Goal: Transaction & Acquisition: Obtain resource

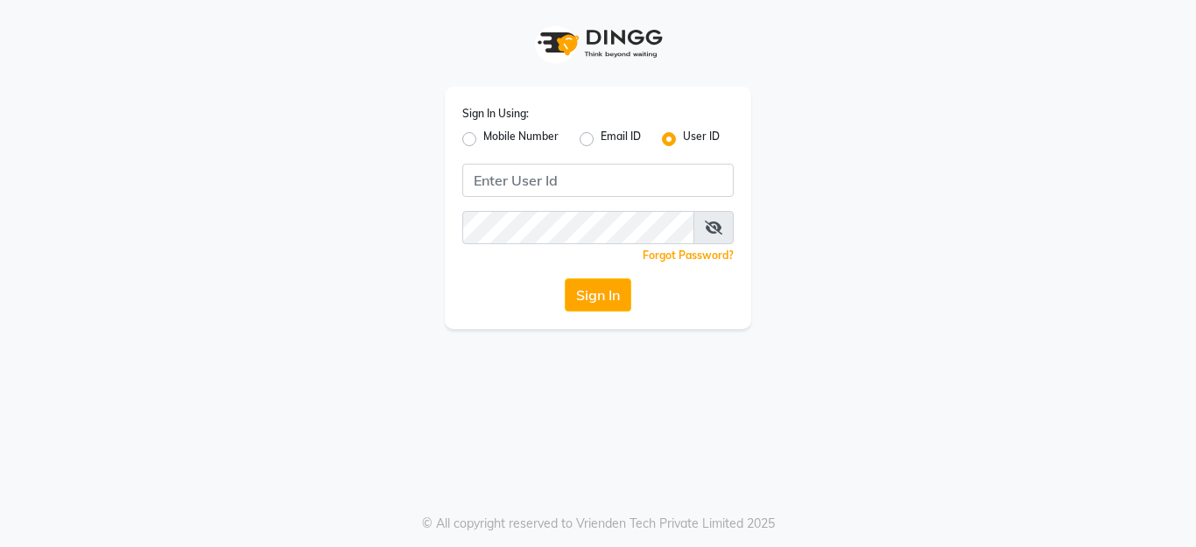
click at [483, 140] on label "Mobile Number" at bounding box center [520, 139] width 75 height 21
click at [483, 140] on input "Mobile Number" at bounding box center [488, 134] width 11 height 11
radio input "true"
radio input "false"
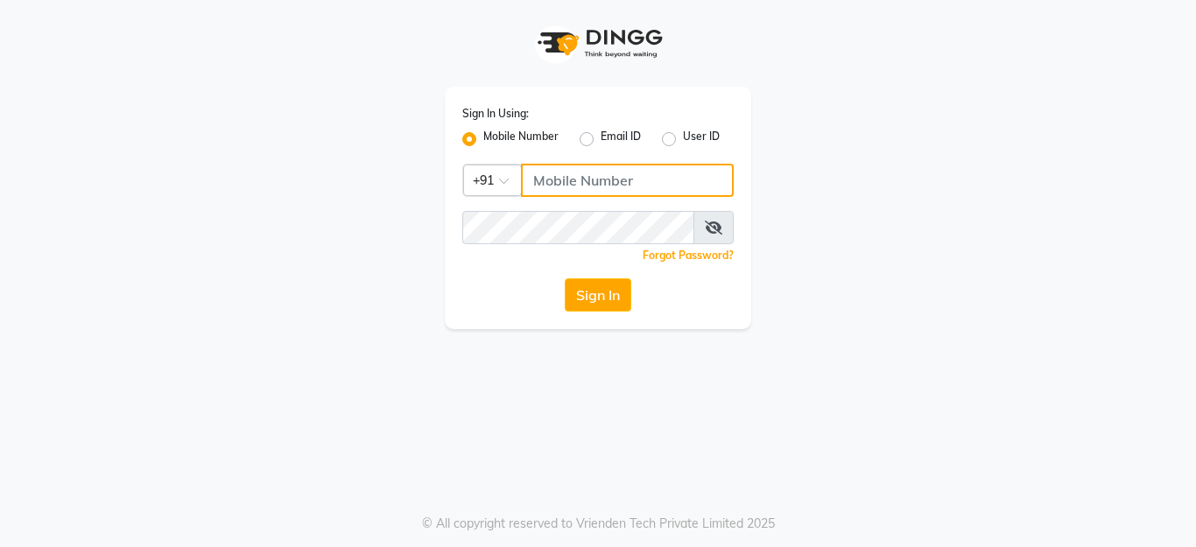
click at [567, 179] on input "Username" at bounding box center [627, 180] width 213 height 33
type input "8169837656"
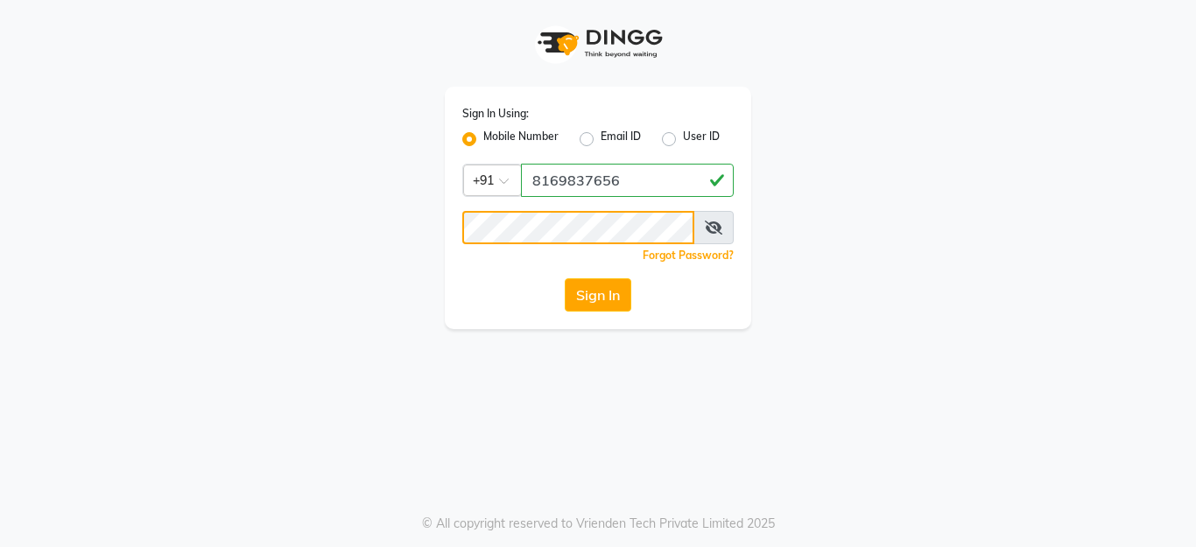
click at [565, 278] on button "Sign In" at bounding box center [598, 294] width 67 height 33
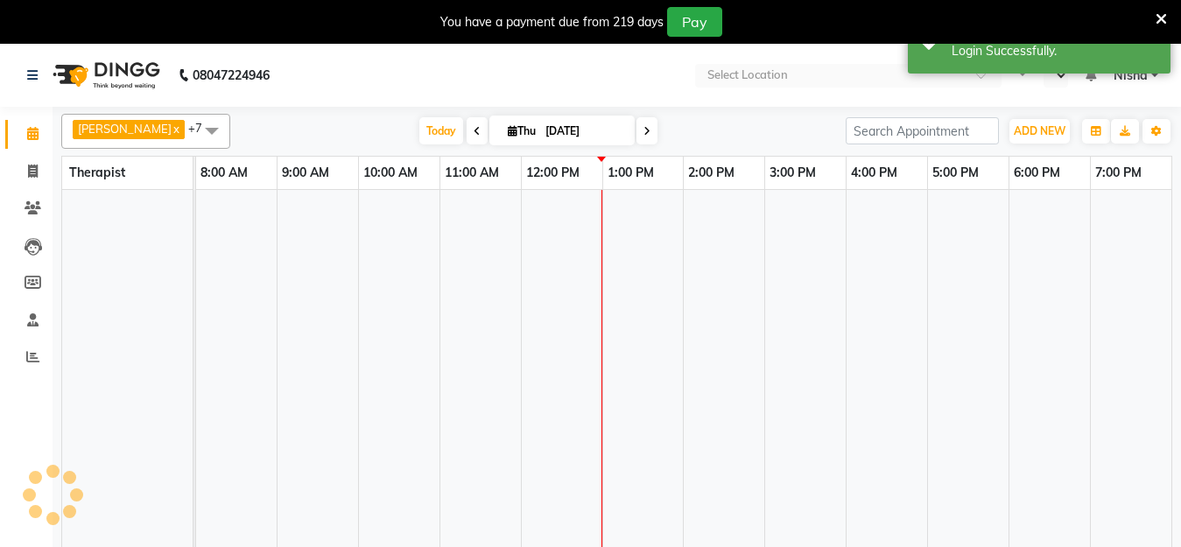
click at [540, 126] on input "[DATE]" at bounding box center [584, 131] width 88 height 26
select select "en"
select select "9"
select select "2025"
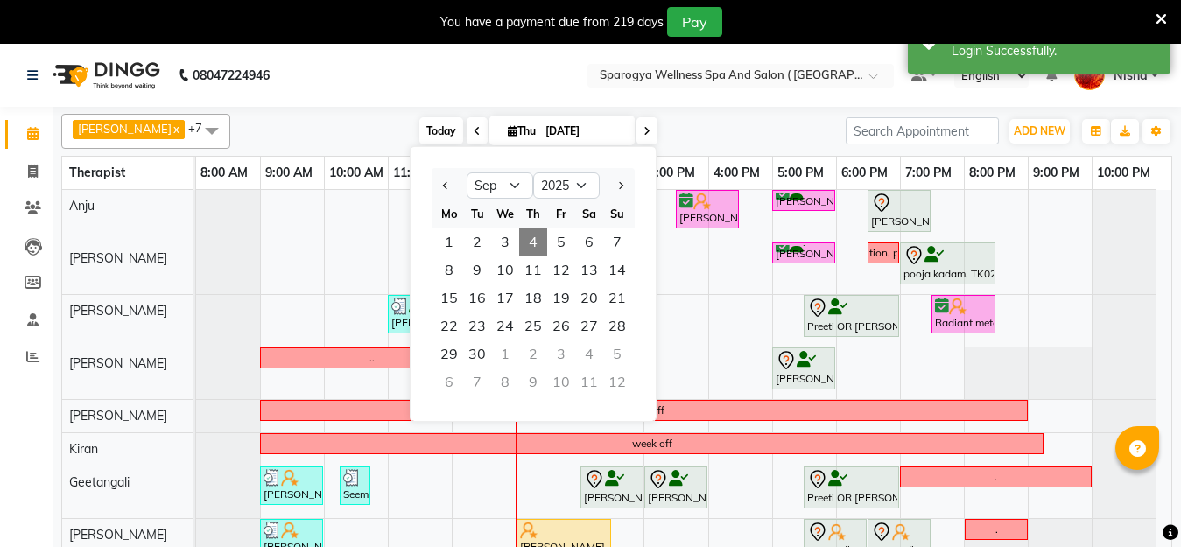
click at [426, 127] on span "Today" at bounding box center [441, 130] width 44 height 27
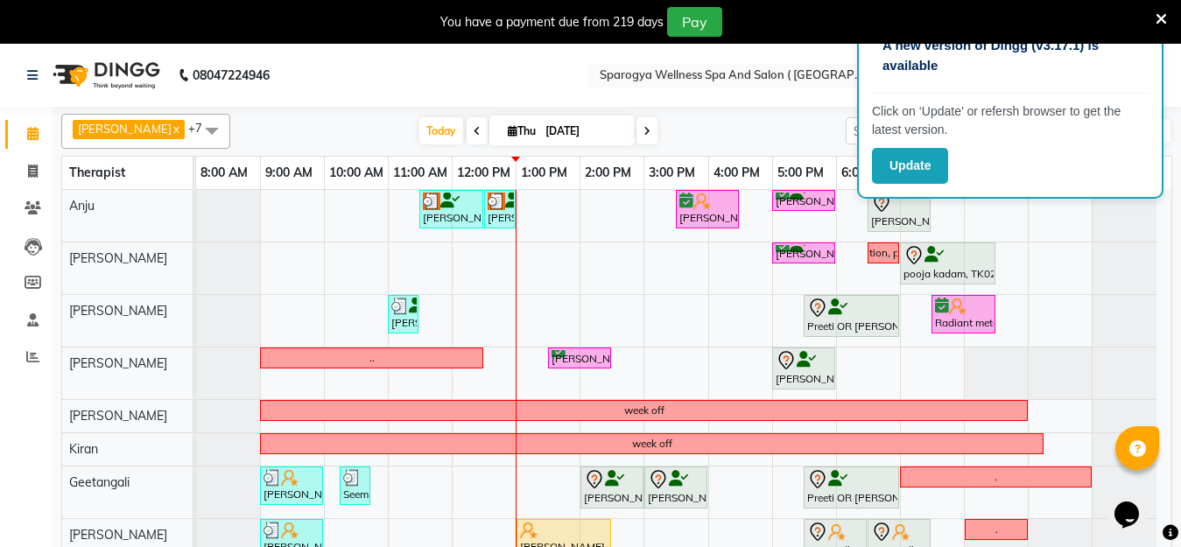
click at [1163, 17] on icon at bounding box center [1161, 19] width 11 height 16
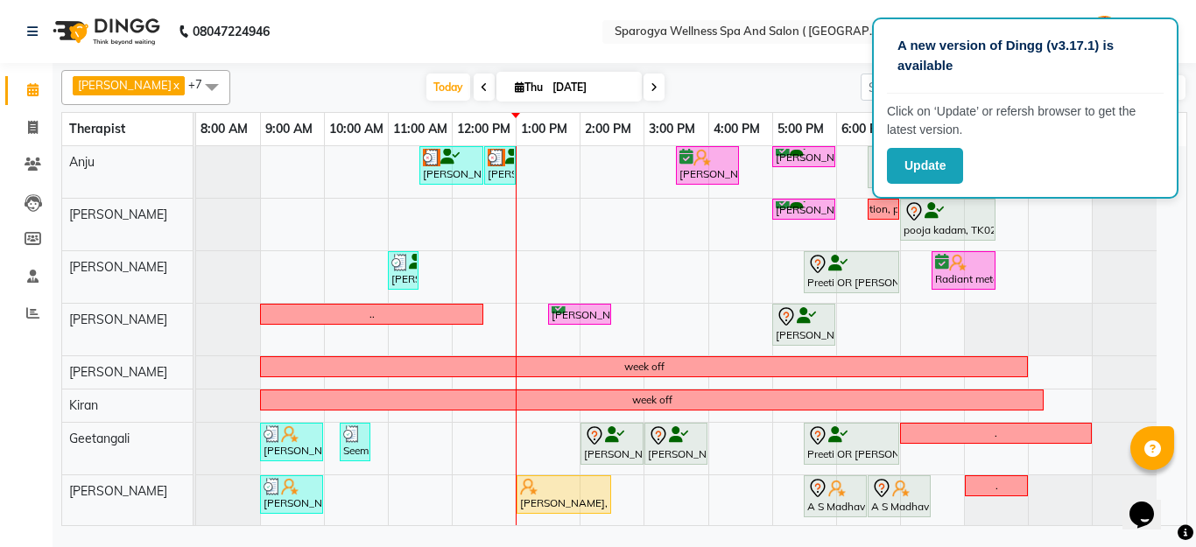
click at [738, 74] on div "Today Thu 04-09-2025" at bounding box center [545, 87] width 613 height 26
click at [920, 169] on button "Update" at bounding box center [925, 166] width 76 height 36
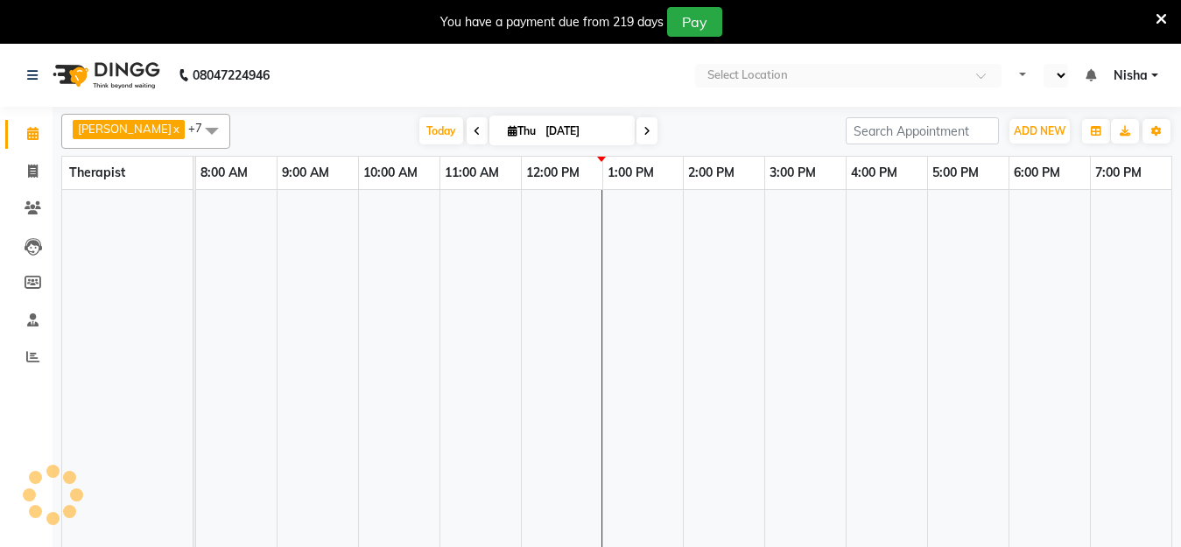
select select "en"
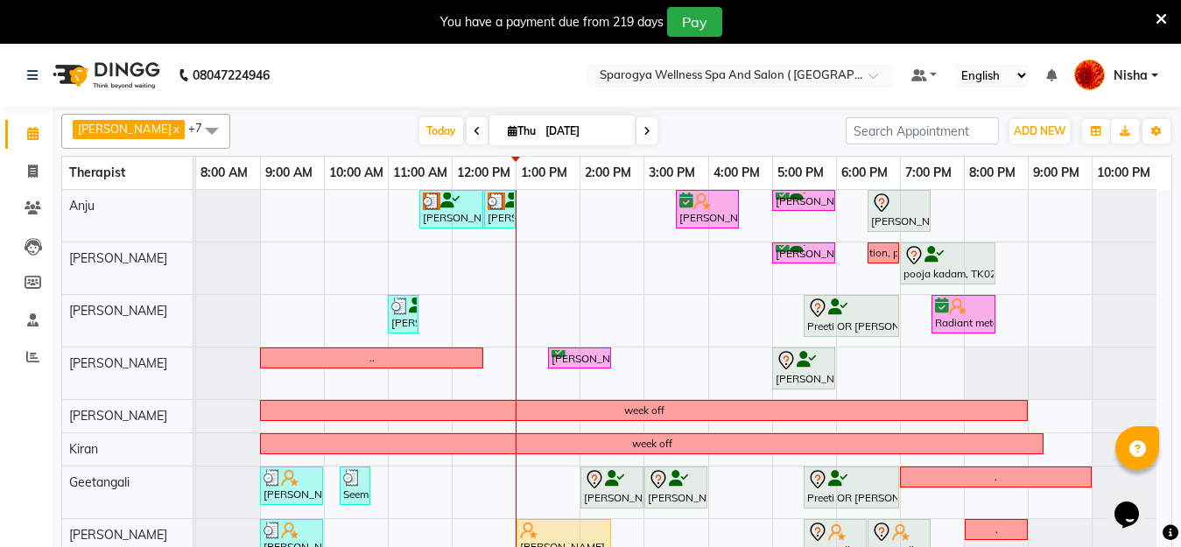
click at [1162, 15] on icon at bounding box center [1161, 19] width 11 height 16
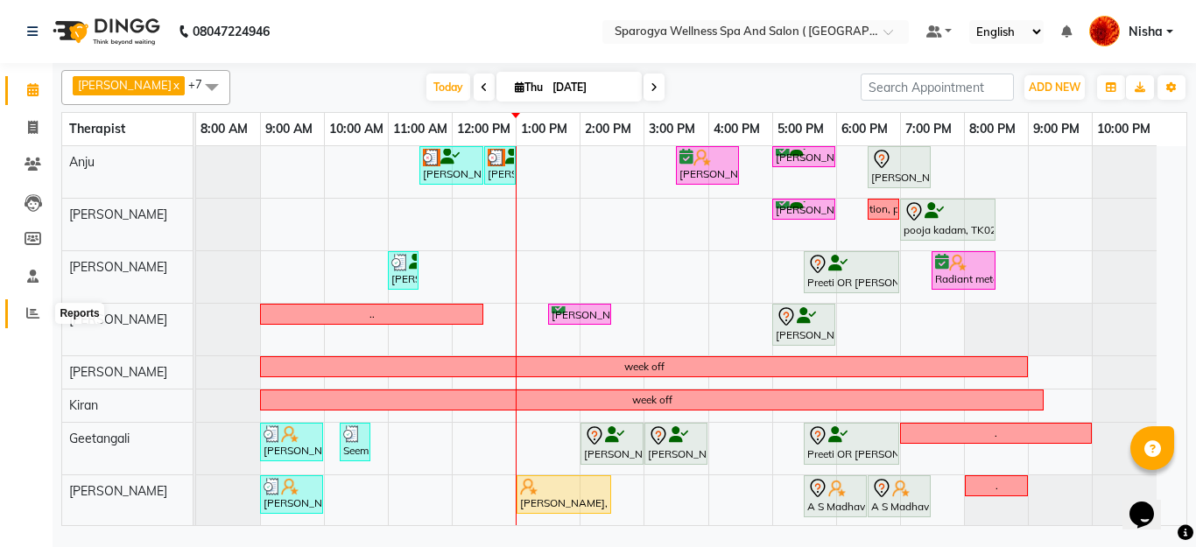
click at [32, 313] on icon at bounding box center [32, 312] width 13 height 13
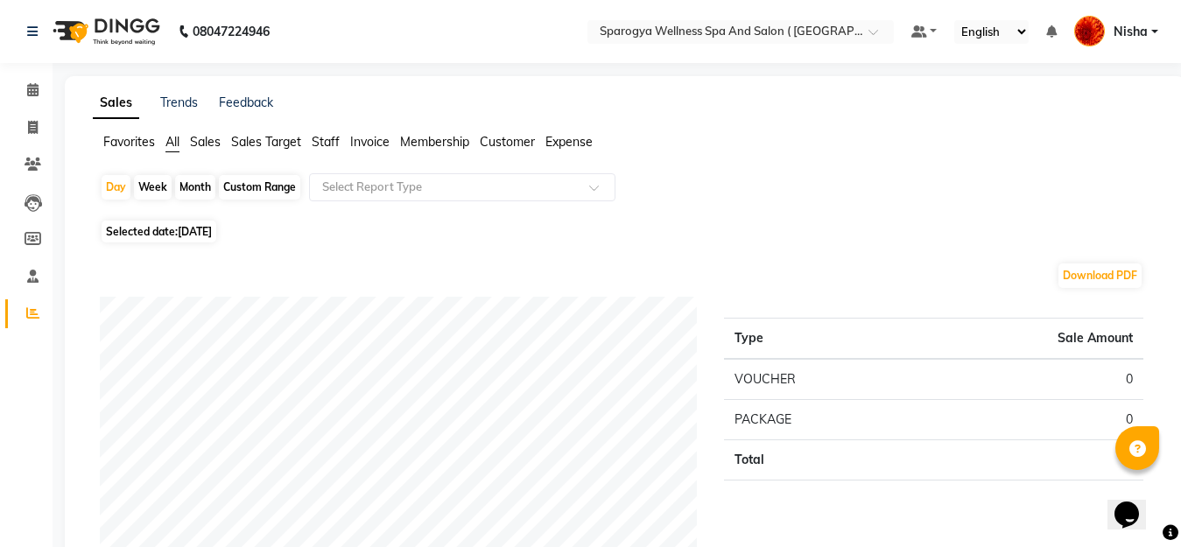
click at [447, 140] on span "Membership" at bounding box center [434, 142] width 69 height 16
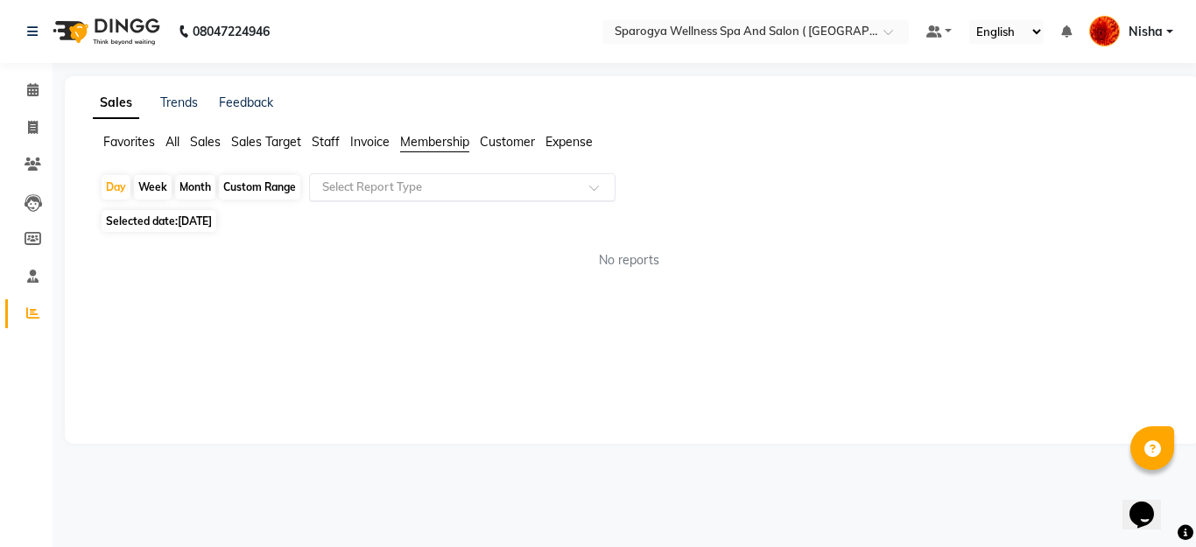
click at [581, 191] on div at bounding box center [462, 188] width 305 height 18
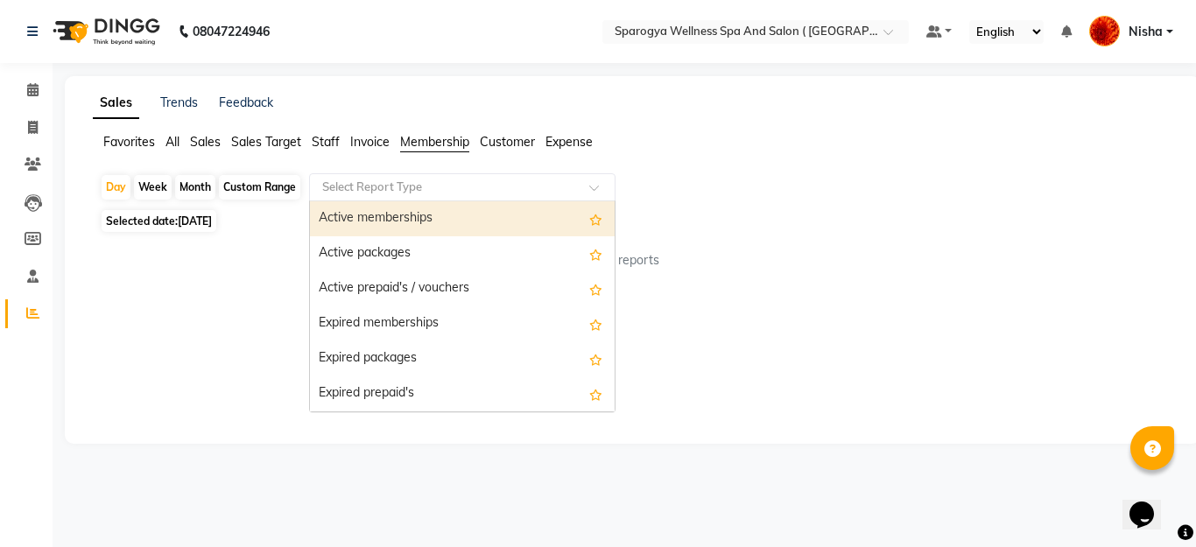
click at [485, 220] on div "Active memberships" at bounding box center [462, 218] width 305 height 35
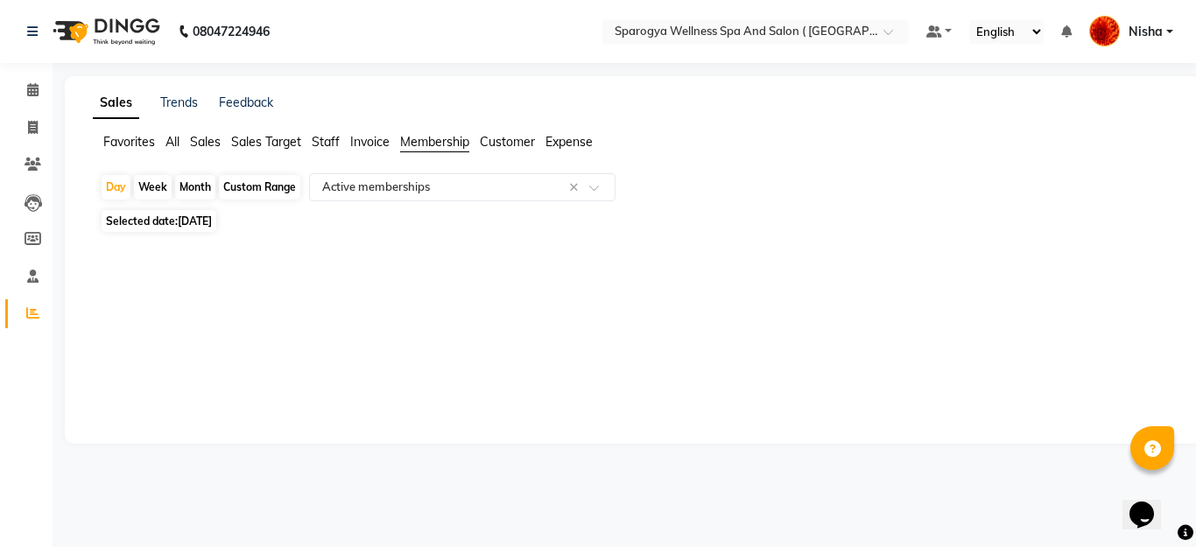
click at [250, 185] on div "Custom Range" at bounding box center [259, 187] width 81 height 25
select select "9"
select select "2025"
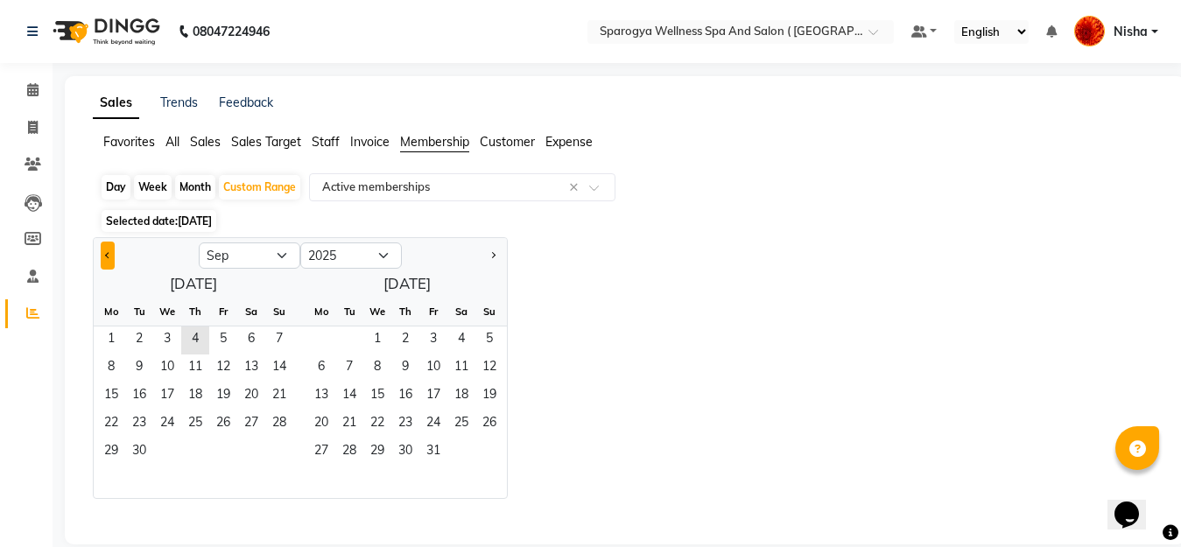
click at [109, 249] on button "Previous month" at bounding box center [108, 256] width 14 height 28
click at [98, 250] on div at bounding box center [146, 256] width 105 height 28
click at [105, 254] on span "Previous month" at bounding box center [108, 255] width 6 height 6
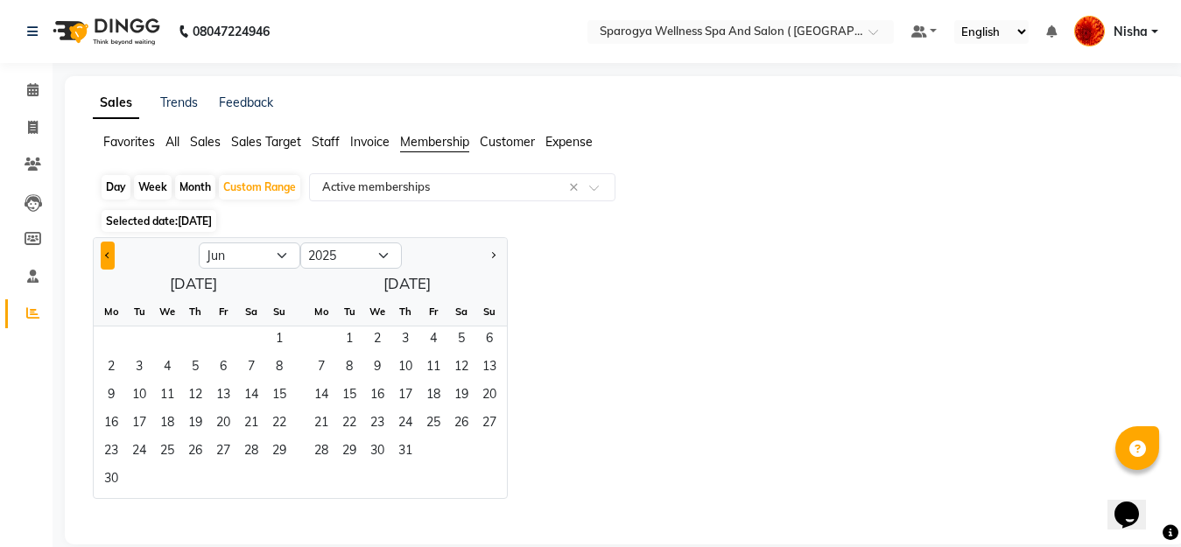
click at [105, 254] on span "Previous month" at bounding box center [108, 255] width 6 height 6
click at [106, 255] on span "Previous month" at bounding box center [108, 255] width 6 height 6
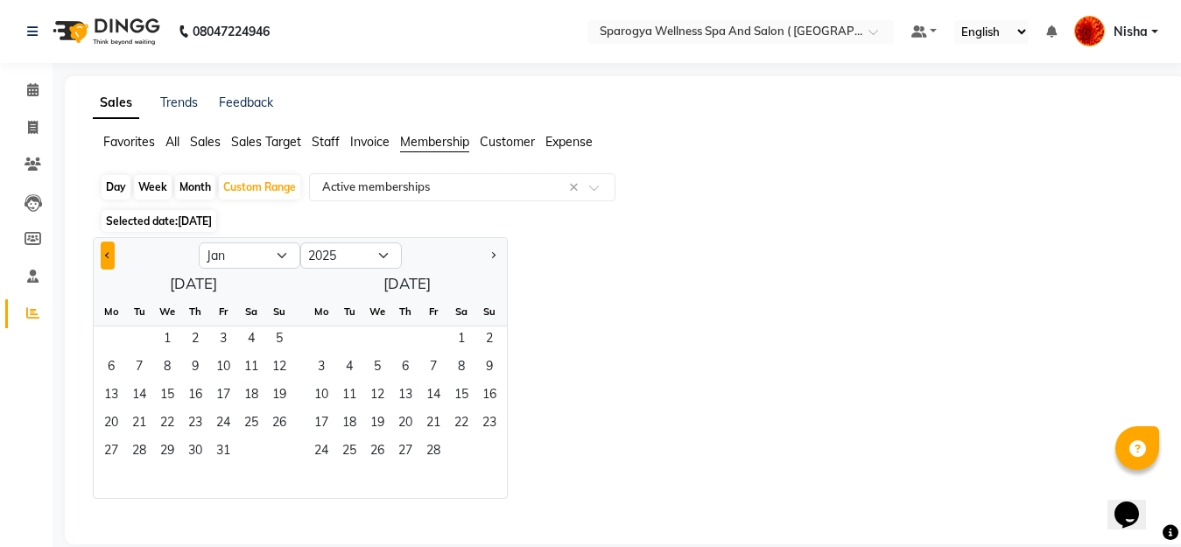
click at [106, 255] on span "Previous month" at bounding box center [108, 255] width 6 height 6
select select "11"
select select "2024"
click at [106, 255] on span "Previous month" at bounding box center [108, 255] width 6 height 6
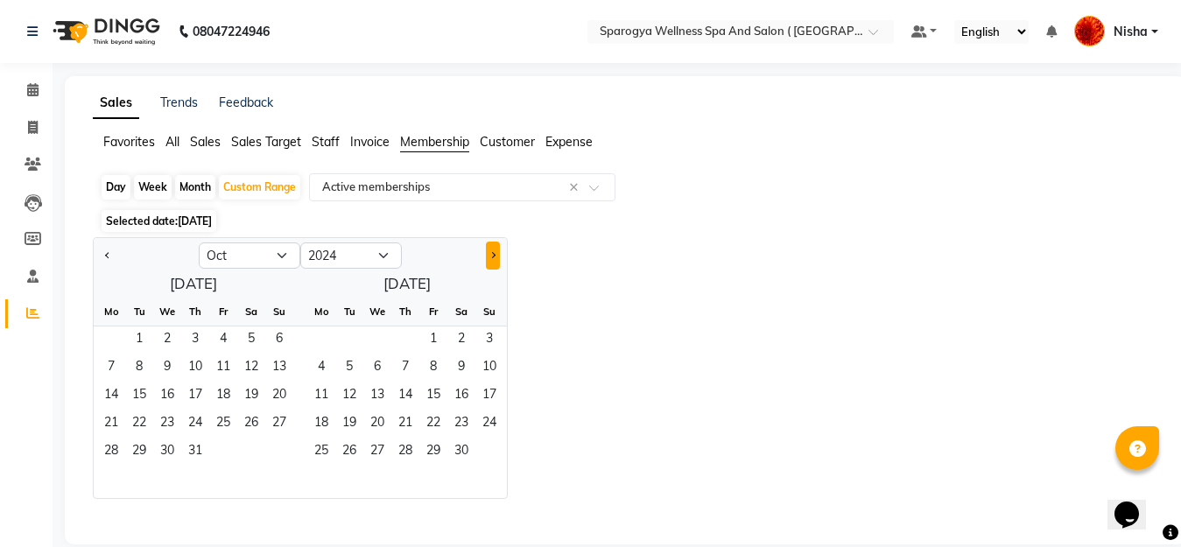
click at [489, 258] on button "Next month" at bounding box center [493, 256] width 14 height 28
click at [491, 257] on span "Next month" at bounding box center [492, 255] width 6 height 6
select select "1"
select select "2025"
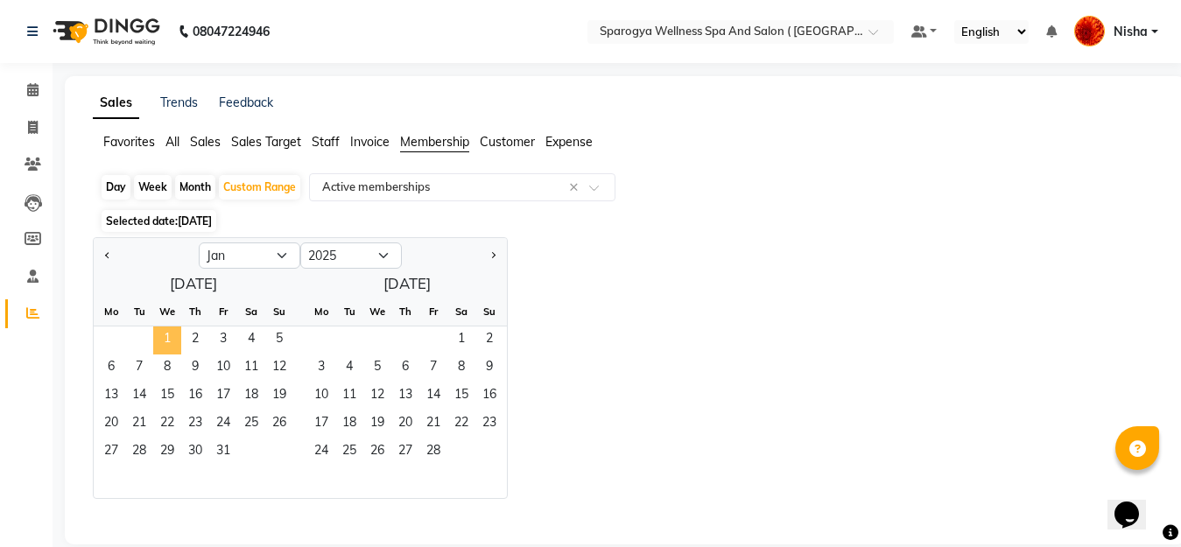
click at [167, 333] on span "1" at bounding box center [167, 341] width 28 height 28
click at [488, 255] on button "Next month" at bounding box center [493, 256] width 14 height 28
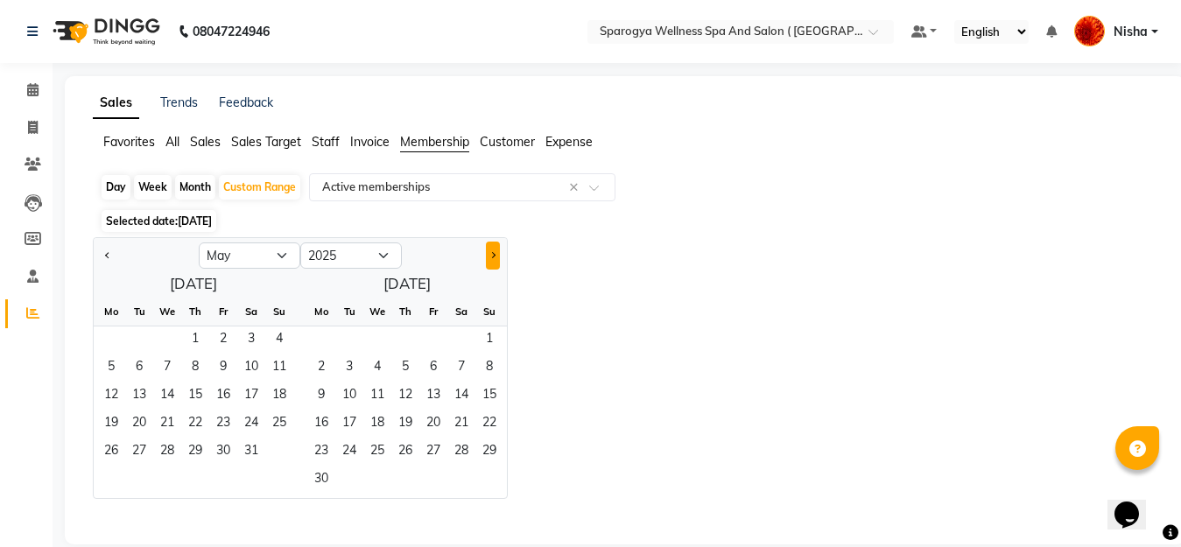
click at [488, 255] on button "Next month" at bounding box center [493, 256] width 14 height 28
select select "8"
click at [279, 447] on span "31" at bounding box center [279, 453] width 28 height 28
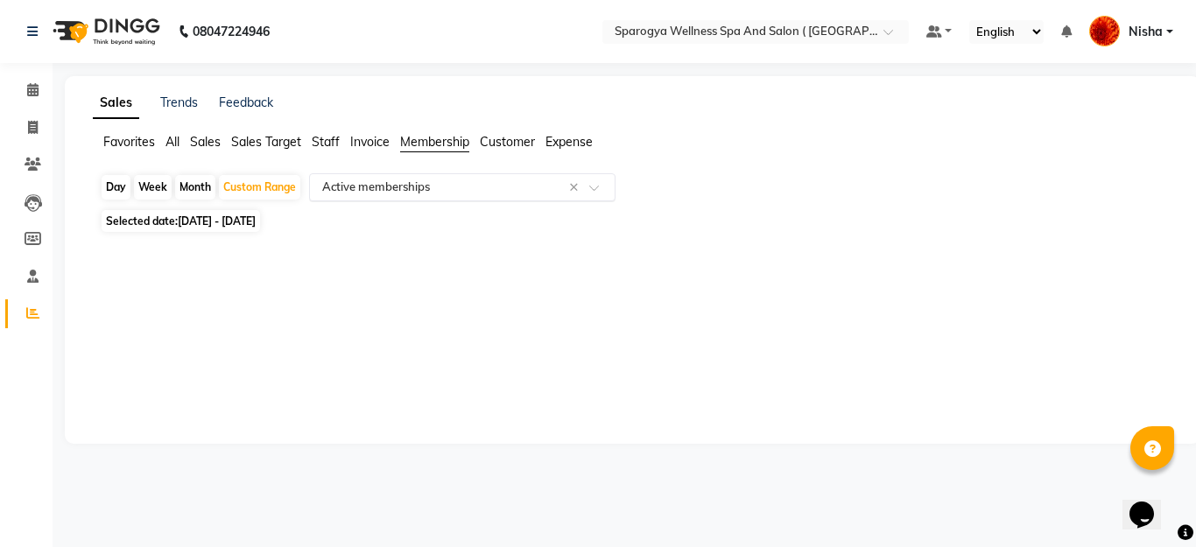
click at [568, 182] on input "text" at bounding box center [445, 188] width 252 height 18
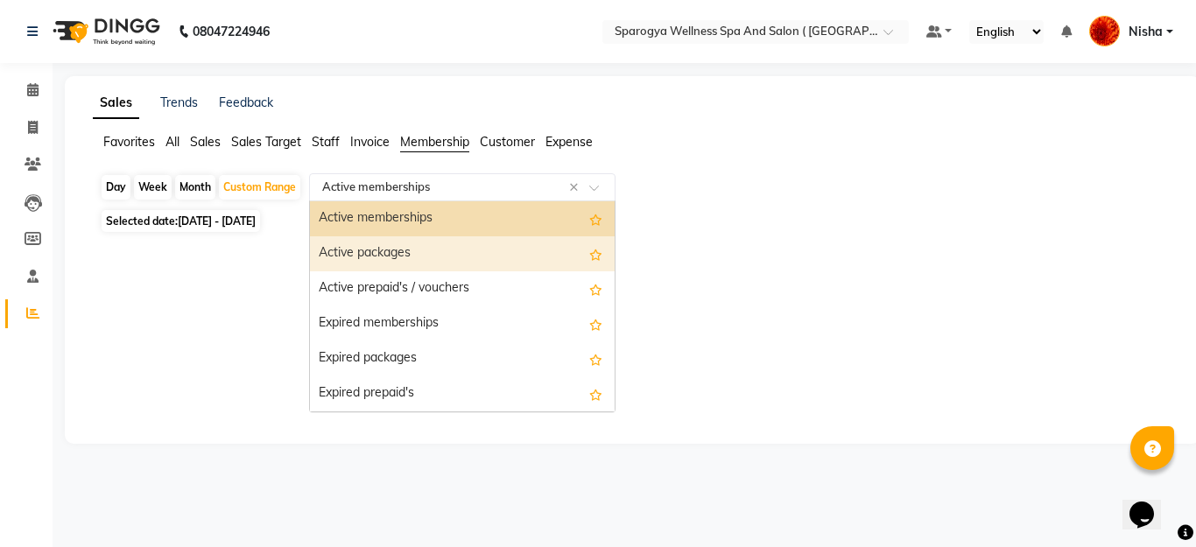
click at [482, 253] on div "Active packages" at bounding box center [462, 253] width 305 height 35
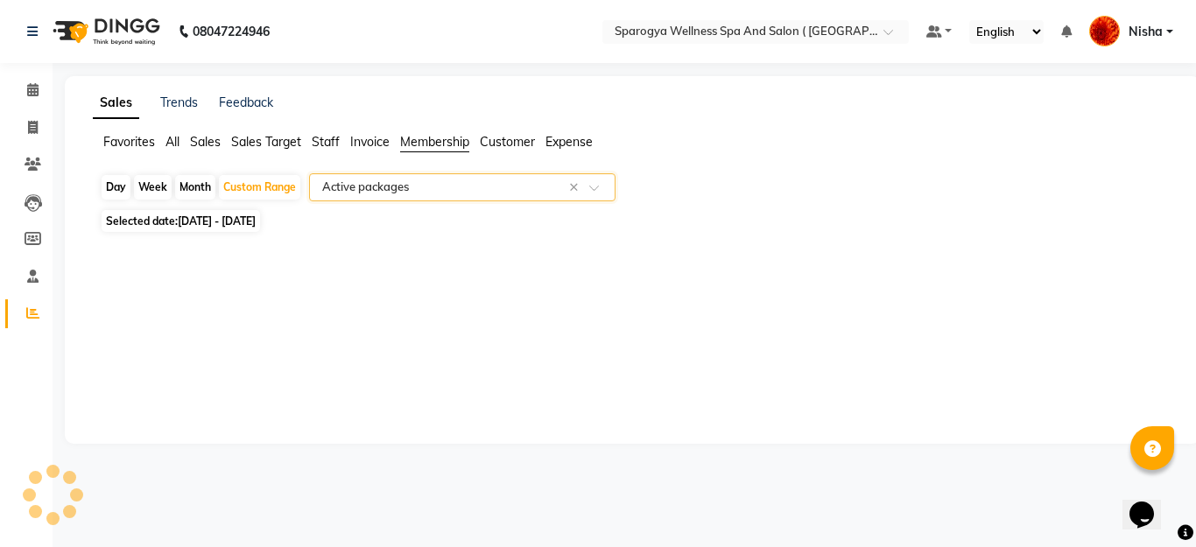
select select "full_report"
select select "csv"
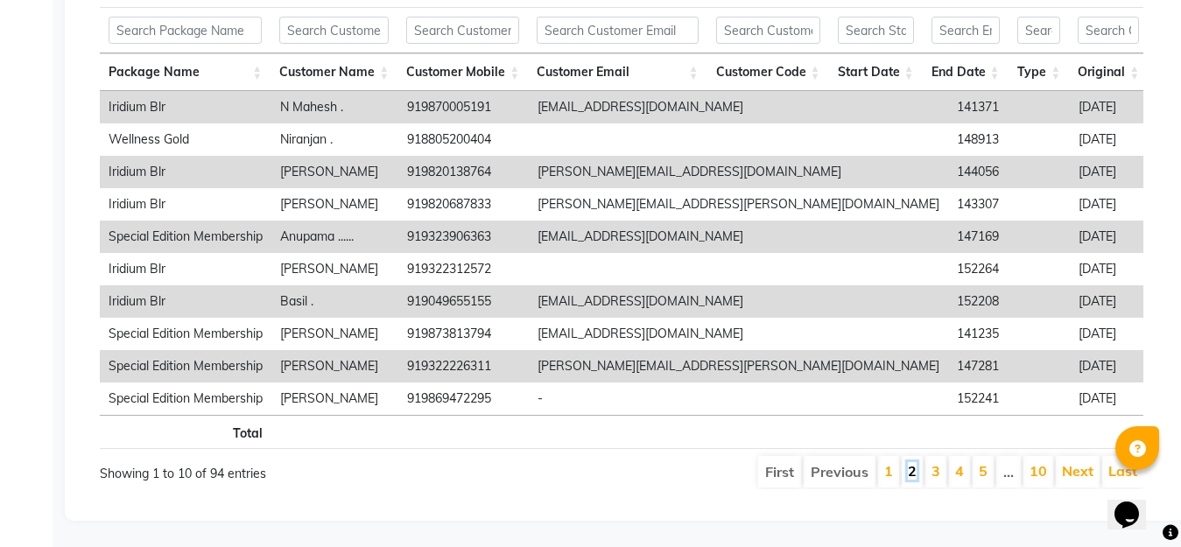
click at [914, 462] on link "2" at bounding box center [912, 471] width 9 height 18
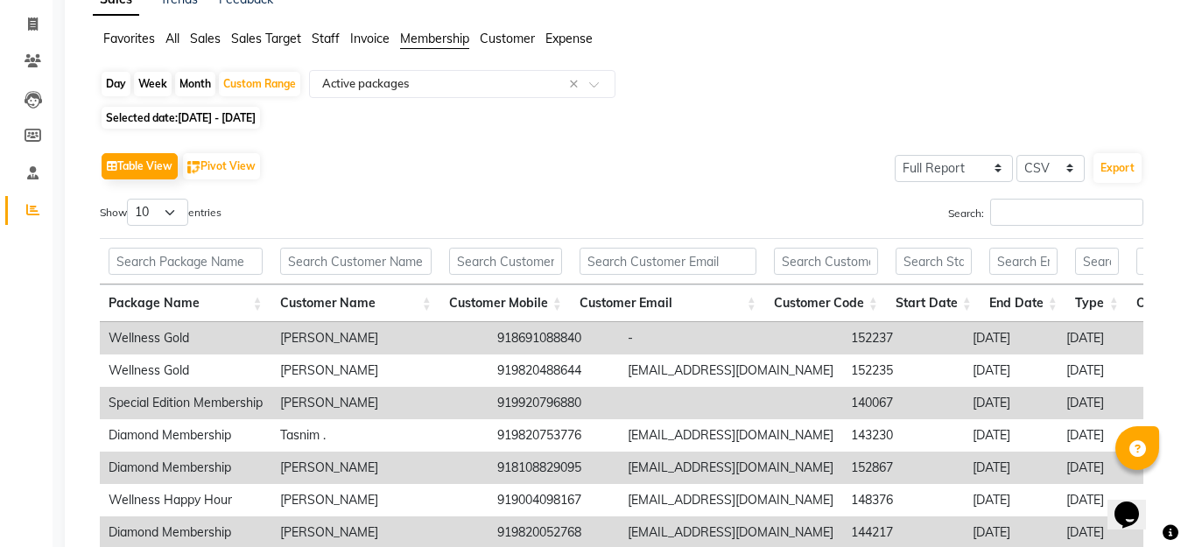
scroll to position [102, 0]
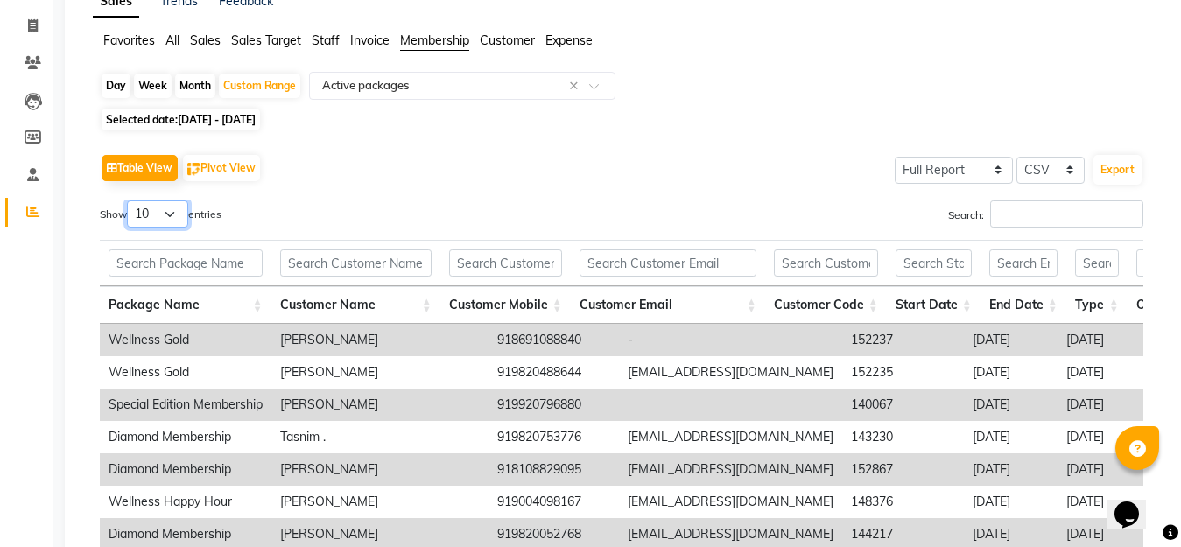
click at [173, 214] on select "10 25 50 100" at bounding box center [157, 214] width 61 height 27
select select "100"
click at [129, 201] on select "10 25 50 100" at bounding box center [157, 214] width 61 height 27
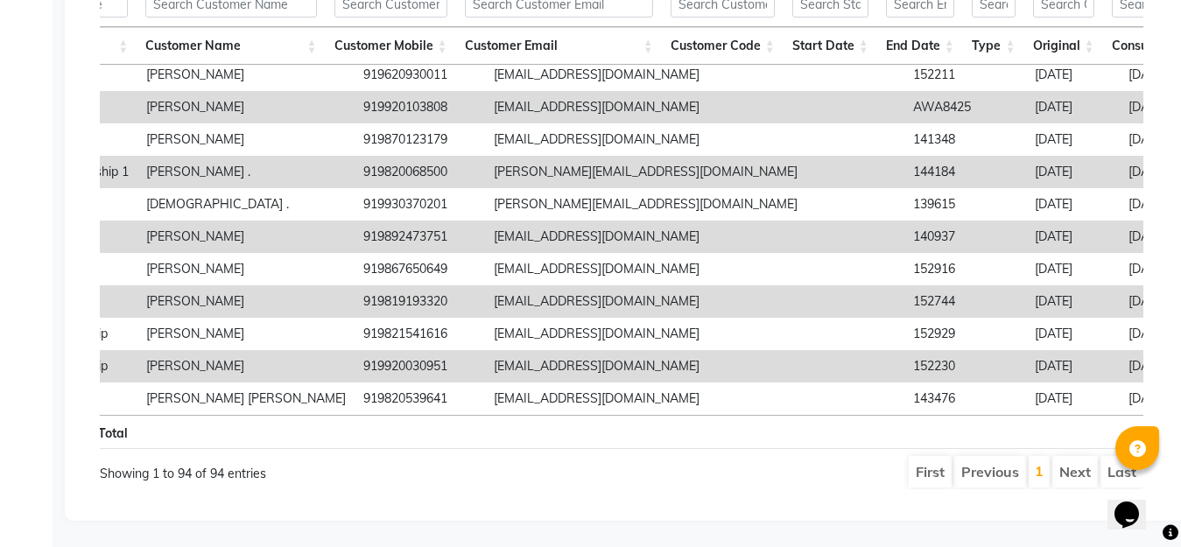
click at [1069, 466] on li "Next" at bounding box center [1075, 472] width 46 height 32
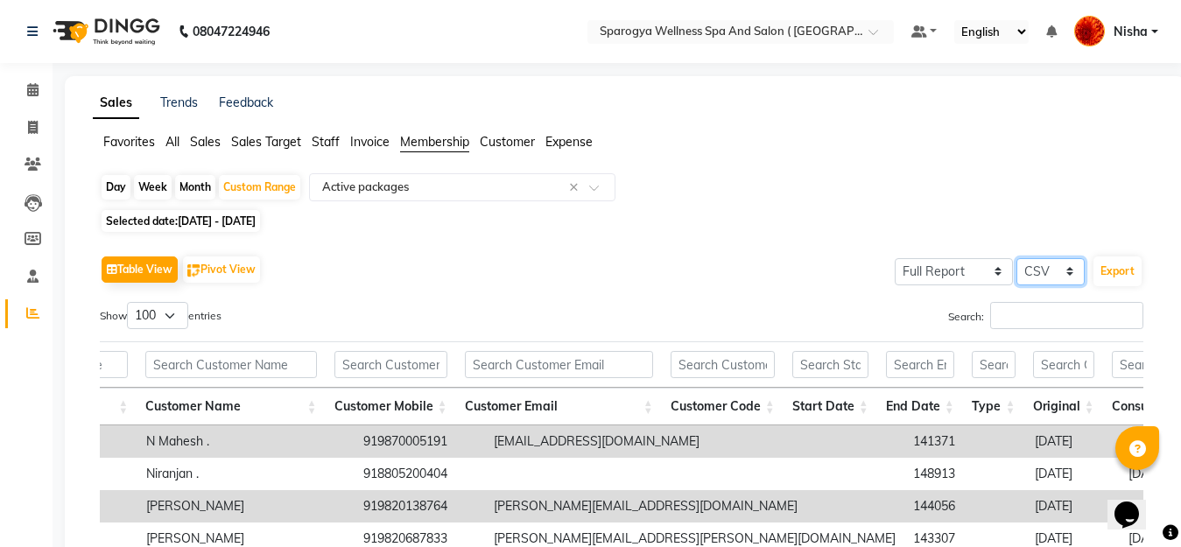
click at [1070, 268] on select "Select CSV PDF" at bounding box center [1051, 271] width 68 height 27
select select "pdf"
click at [1017, 258] on select "Select CSV PDF" at bounding box center [1051, 271] width 68 height 27
click at [1115, 272] on button "Export" at bounding box center [1118, 272] width 48 height 30
select select "monospace"
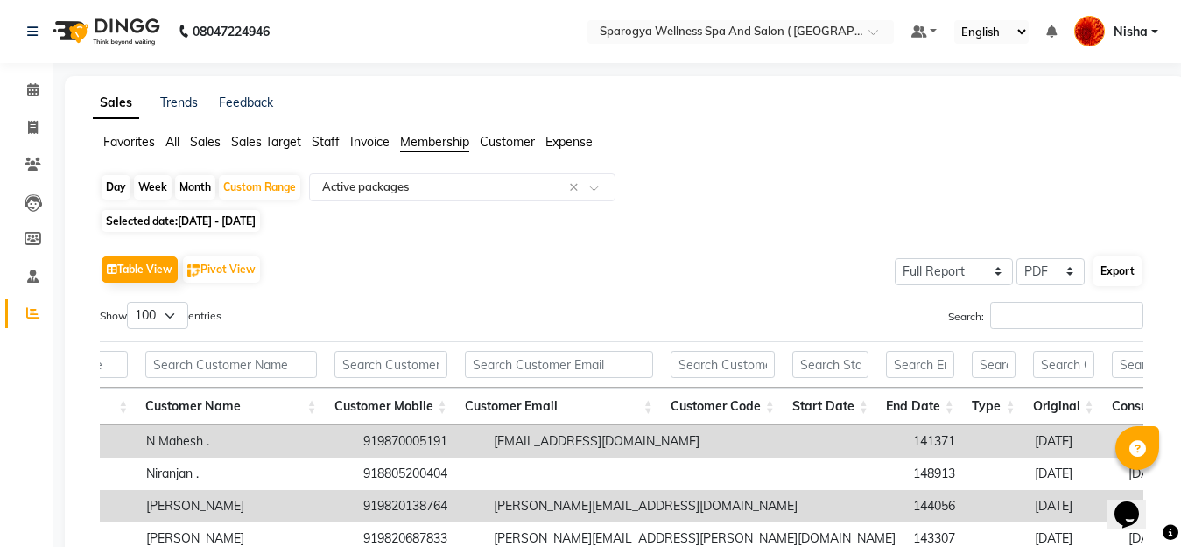
select select "12px"
select select "template_1"
select select "A4"
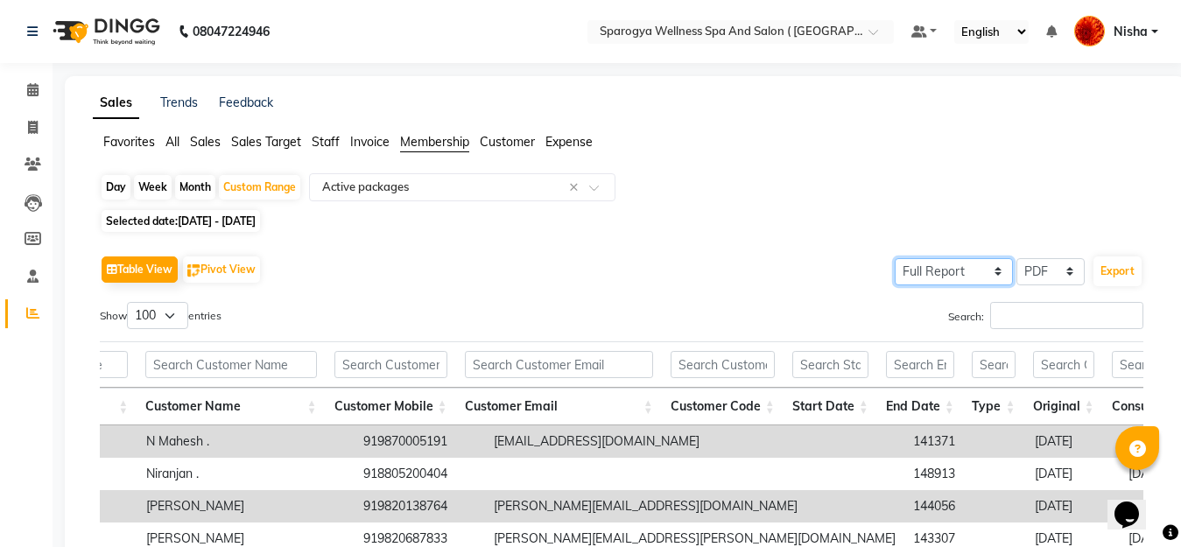
click at [1000, 271] on select "Select Full Report Filtered Report" at bounding box center [954, 271] width 118 height 27
click at [895, 258] on select "Select Full Report Filtered Report" at bounding box center [954, 271] width 118 height 27
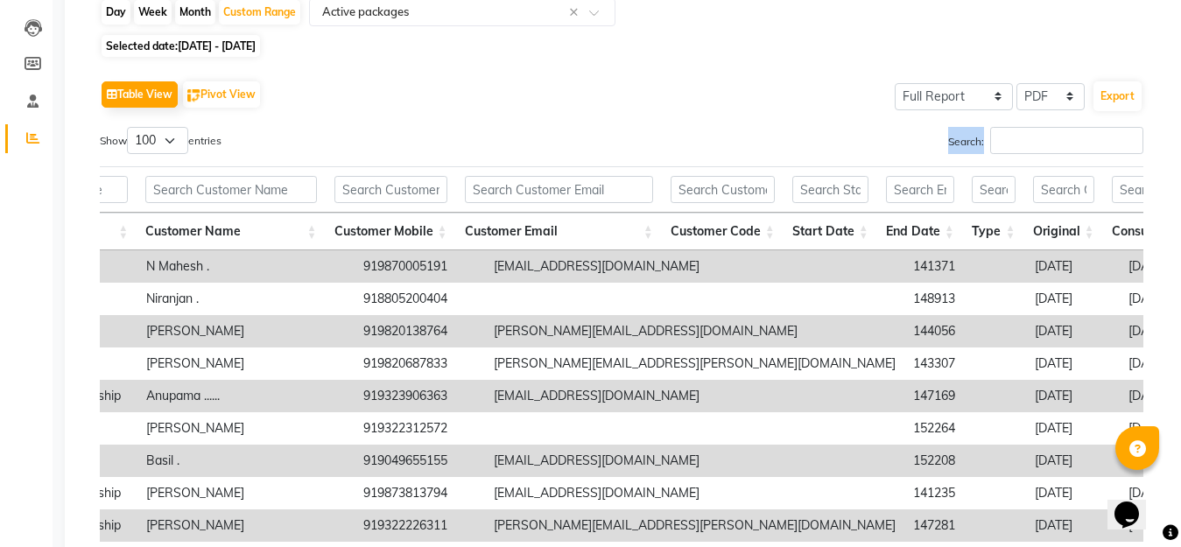
drag, startPoint x: 905, startPoint y: 158, endPoint x: 751, endPoint y: 164, distance: 154.2
click at [751, 164] on div "Show 10 25 50 100 entries Search: Package Name Customer Name Customer Mobile Cu…" at bounding box center [622, 401] width 1044 height 548
click at [833, 158] on div "Search:" at bounding box center [889, 144] width 509 height 34
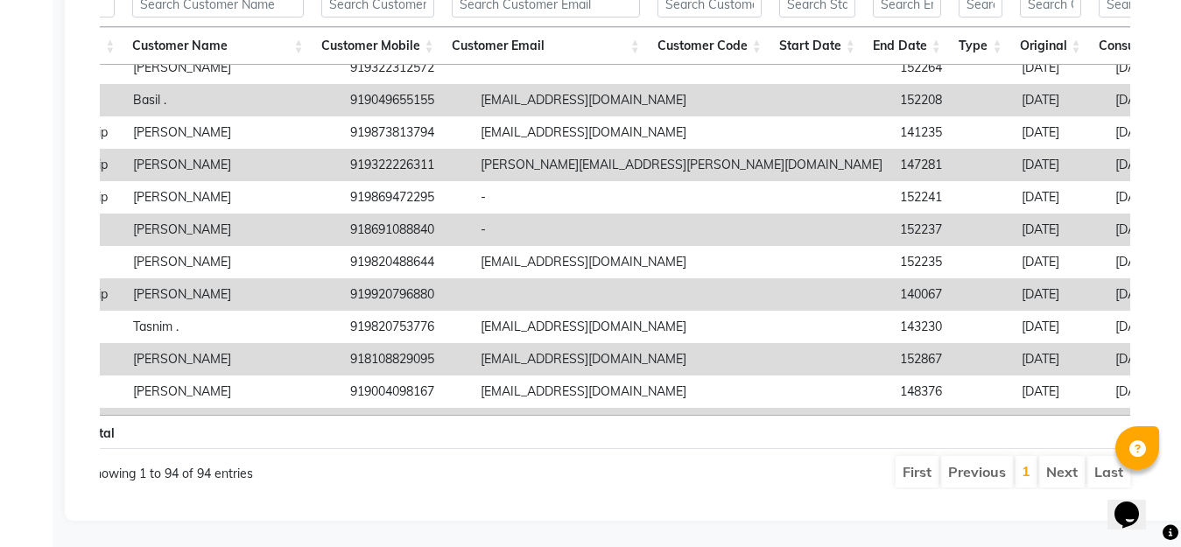
click at [1099, 456] on li "Last" at bounding box center [1108, 472] width 43 height 32
click at [1100, 457] on li "Last" at bounding box center [1108, 472] width 43 height 32
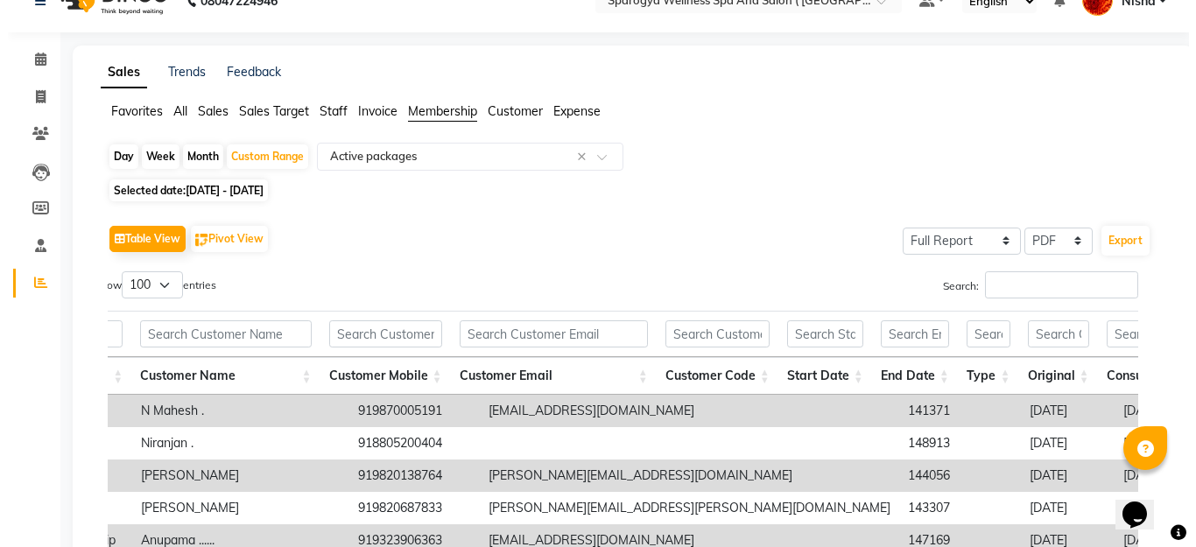
scroll to position [25, 0]
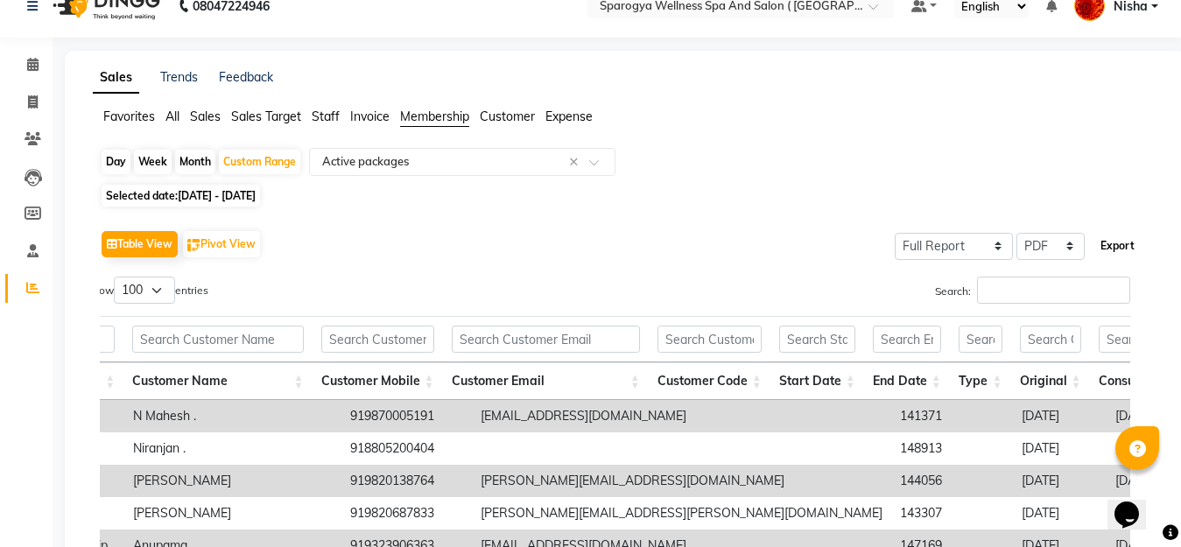
click at [1113, 246] on button "Export" at bounding box center [1118, 246] width 48 height 30
select select "monospace"
select select "12px"
select select "template_1"
select select "A4"
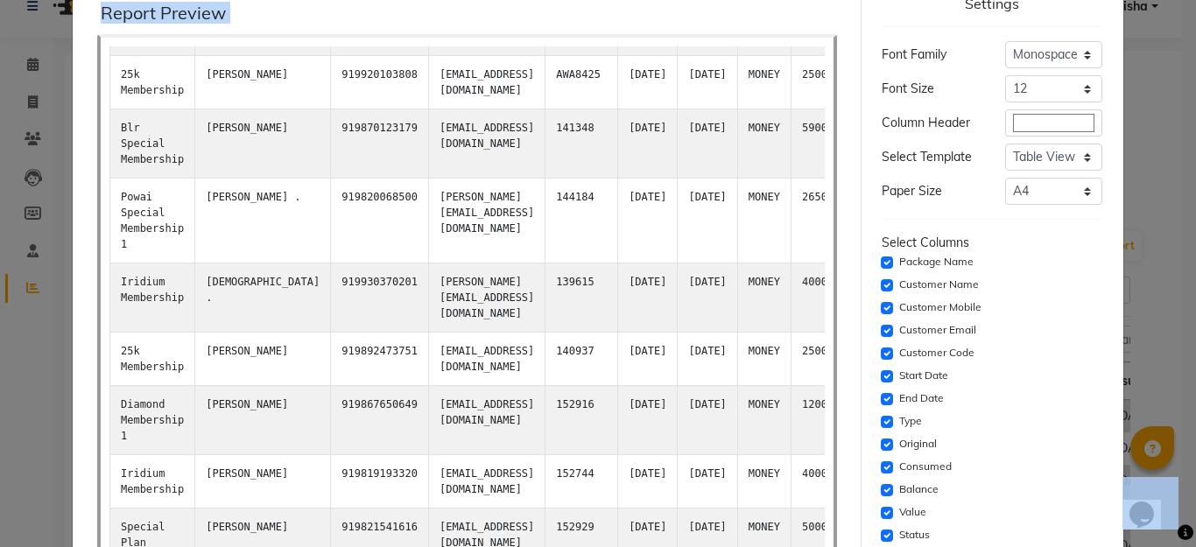
scroll to position [225, 0]
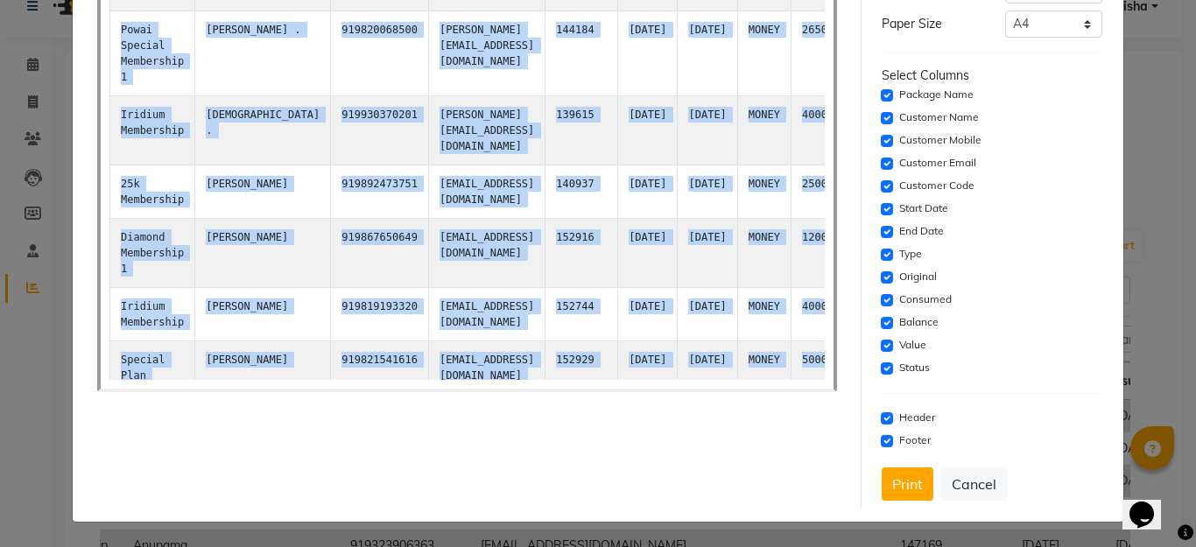
drag, startPoint x: 116, startPoint y: 165, endPoint x: 792, endPoint y: 257, distance: 683.2
copy table "loremip dolo sitametc adip elitsedd eiusmo temporin utlab etdolore magn aliqu e…"
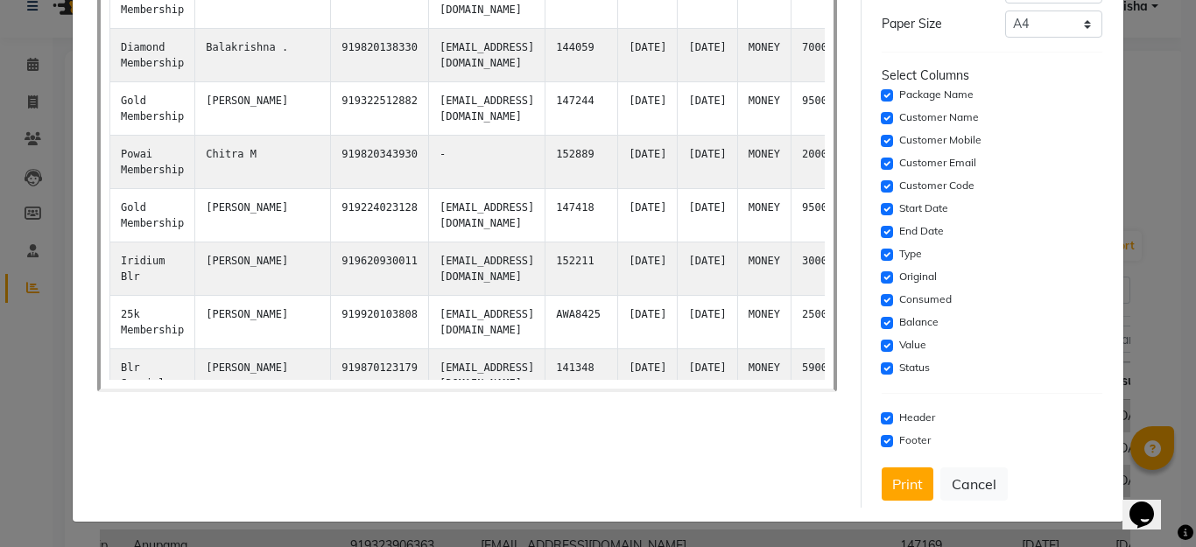
scroll to position [4843, 0]
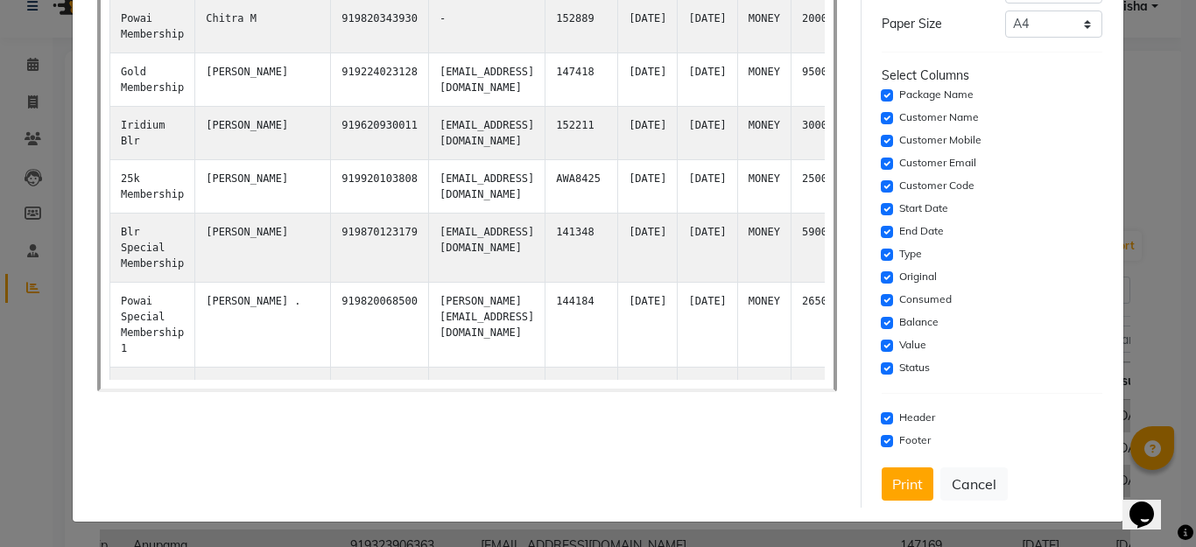
drag, startPoint x: 737, startPoint y: 310, endPoint x: 643, endPoint y: 298, distance: 95.4
drag, startPoint x: 651, startPoint y: 386, endPoint x: 729, endPoint y: 395, distance: 79.3
click at [729, 395] on div "Report Preview Report Name: Active packages Report Duration: [DATE] - [DATE] Sp…" at bounding box center [467, 164] width 787 height 686
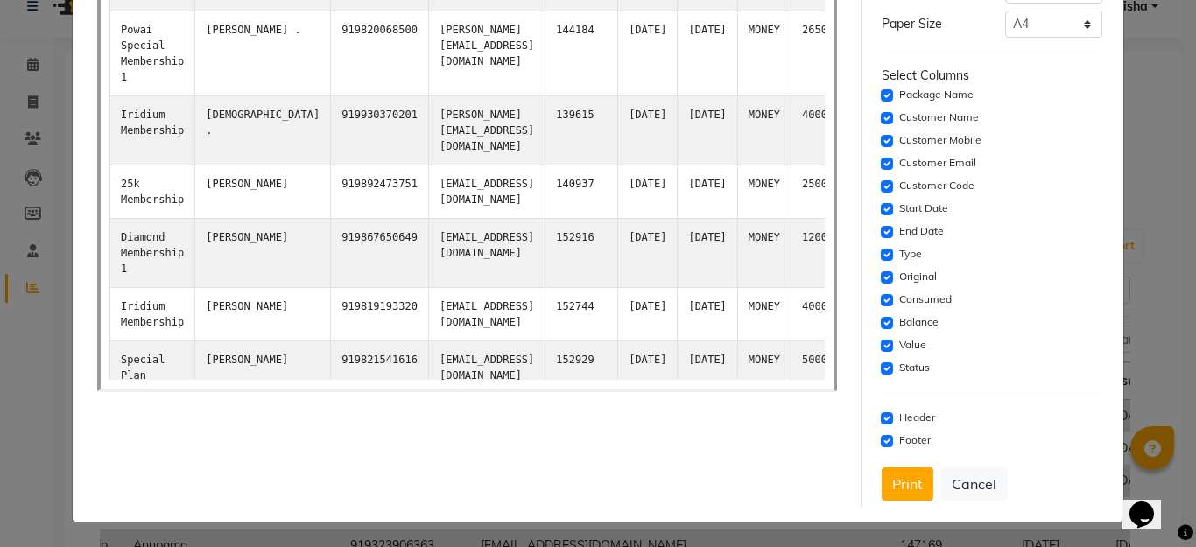
drag, startPoint x: 750, startPoint y: 314, endPoint x: 689, endPoint y: 307, distance: 60.8
click at [689, 533] on tr "Total ₹27,27,903.79" at bounding box center [637, 552] width 1056 height 38
drag, startPoint x: 457, startPoint y: 330, endPoint x: 644, endPoint y: 353, distance: 187.9
click at [644, 353] on div "Report Name: Active packages Report Duration: [DATE] - [DATE] Sparogya Wellness…" at bounding box center [466, 129] width 715 height 501
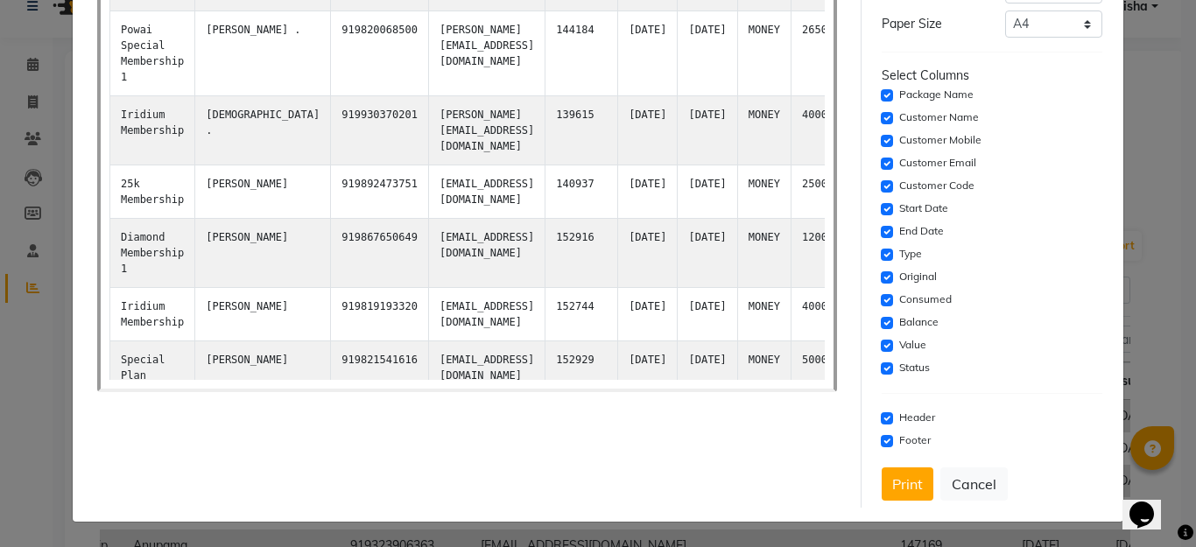
drag, startPoint x: 265, startPoint y: 370, endPoint x: 515, endPoint y: 408, distance: 252.4
click at [515, 408] on div "Report Preview Report Name: Active packages Report Duration: [DATE] - [DATE] Sp…" at bounding box center [467, 164] width 787 height 686
click at [650, 391] on div "Report Name: Active packages Report Duration: [DATE] - [DATE] Sparogya Wellness…" at bounding box center [467, 129] width 740 height 525
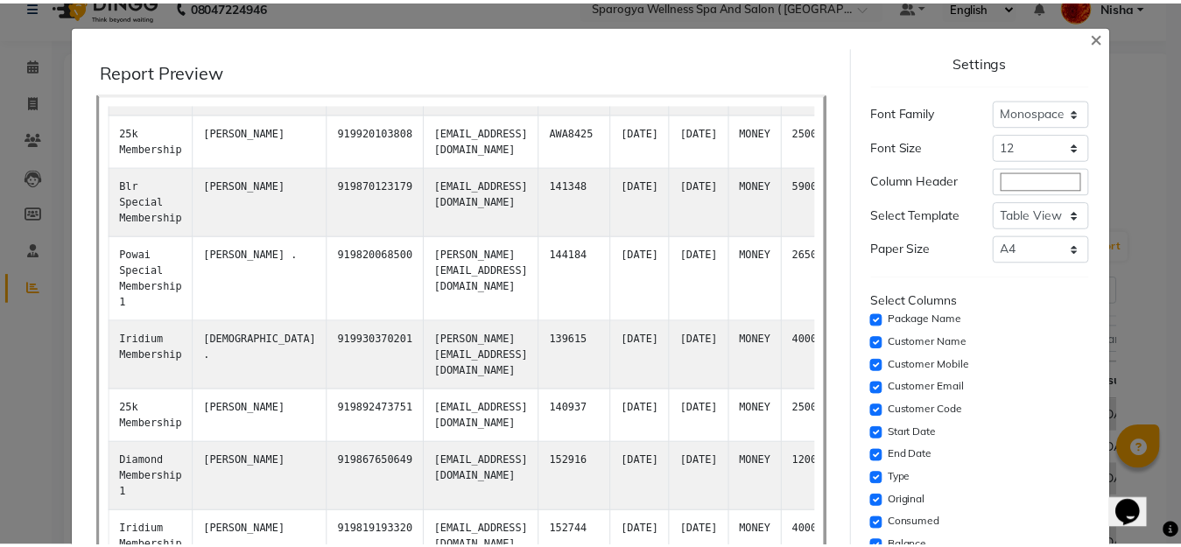
scroll to position [225, 0]
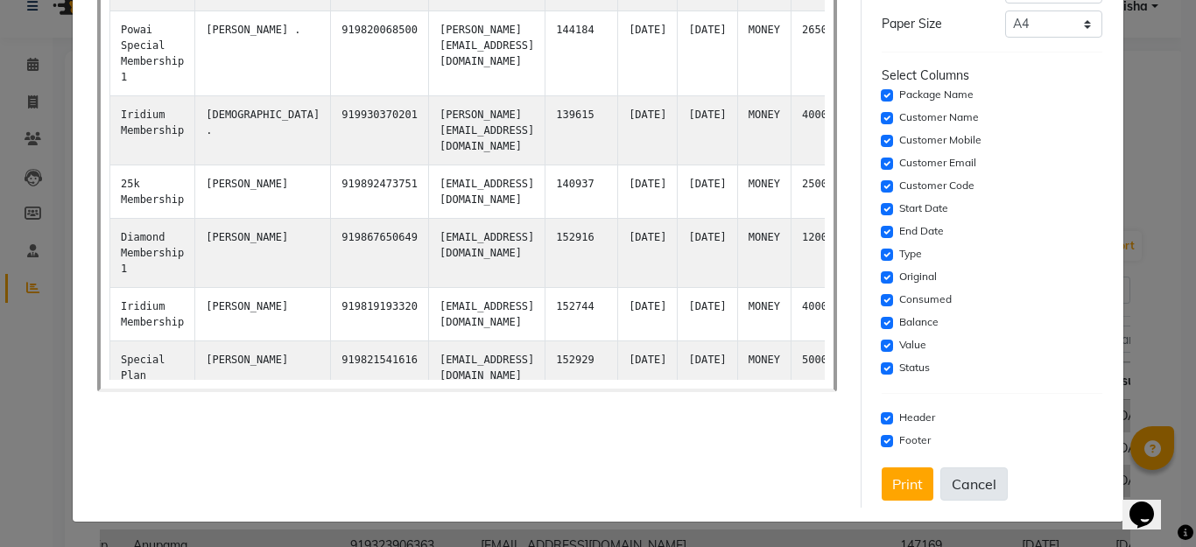
click at [957, 476] on button "Cancel" at bounding box center [973, 484] width 67 height 33
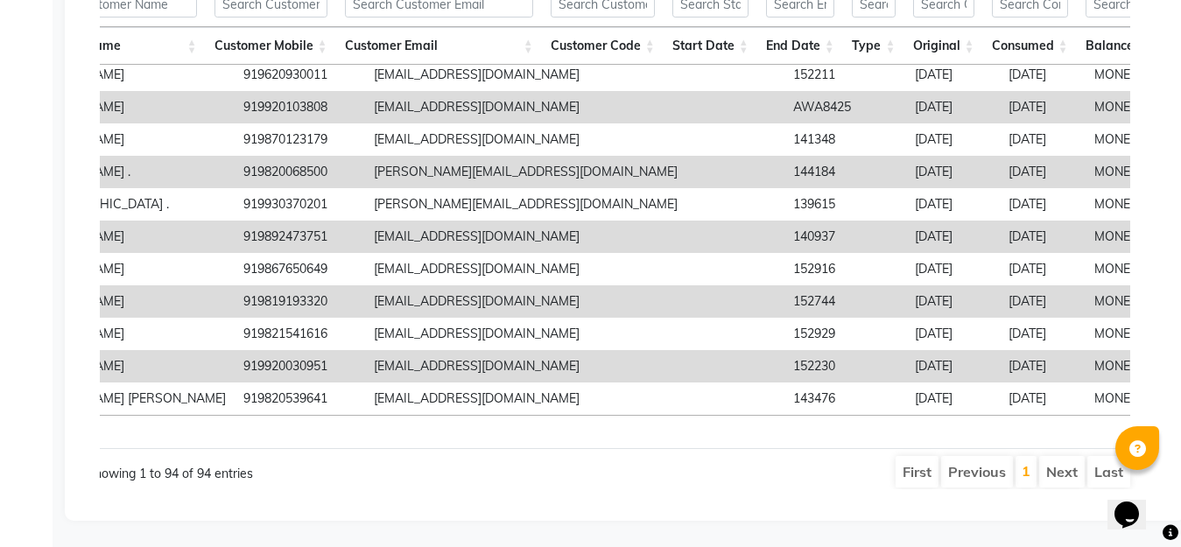
scroll to position [2710, 0]
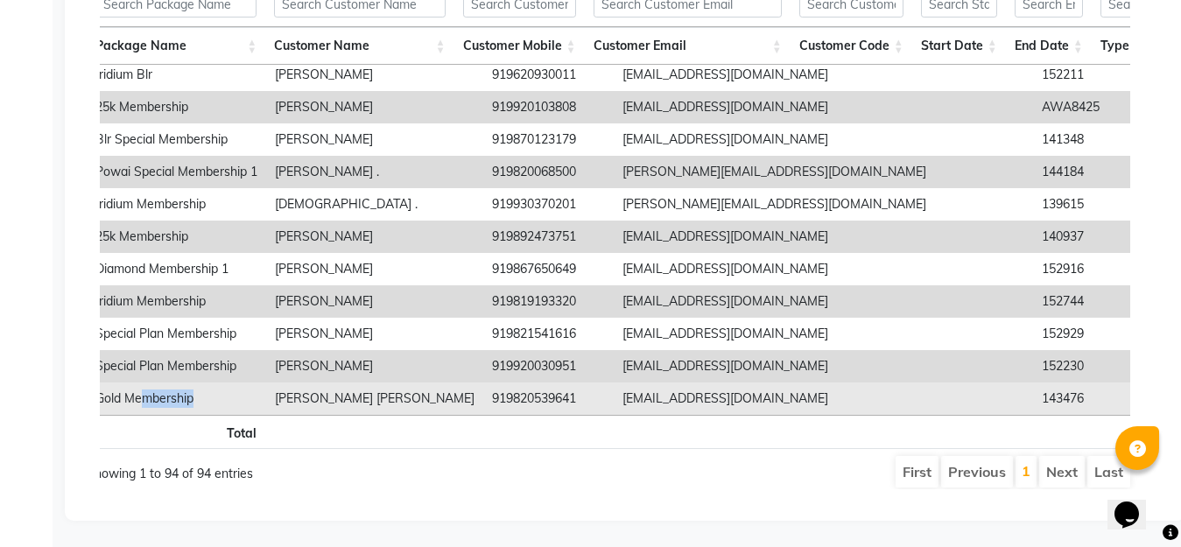
drag, startPoint x: 139, startPoint y: 374, endPoint x: 258, endPoint y: 356, distance: 120.4
click at [258, 383] on td "Gold Membership" at bounding box center [176, 399] width 179 height 32
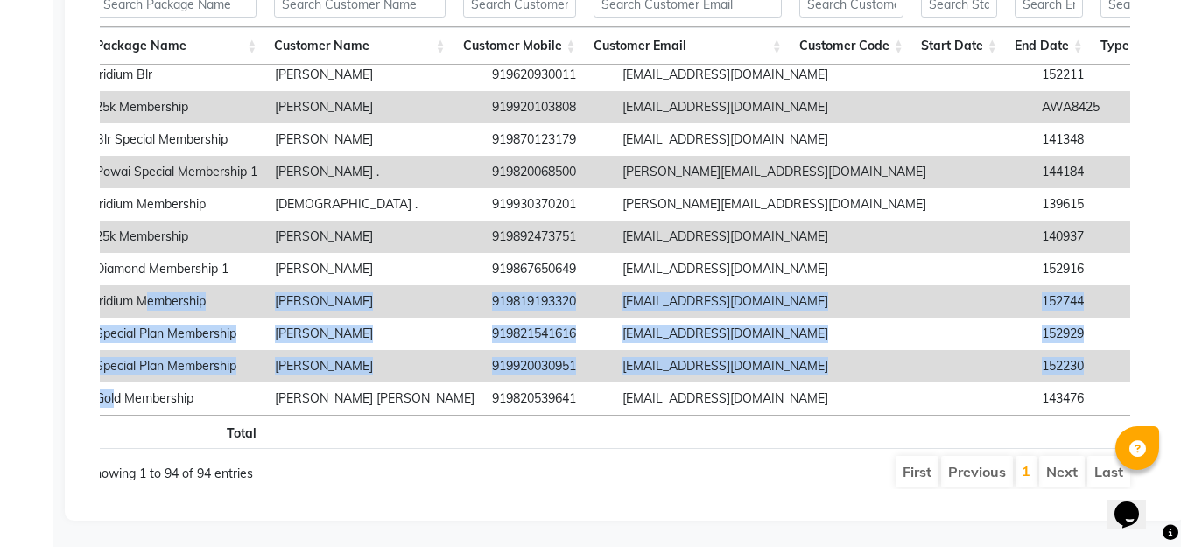
drag, startPoint x: 113, startPoint y: 384, endPoint x: 147, endPoint y: 259, distance: 128.9
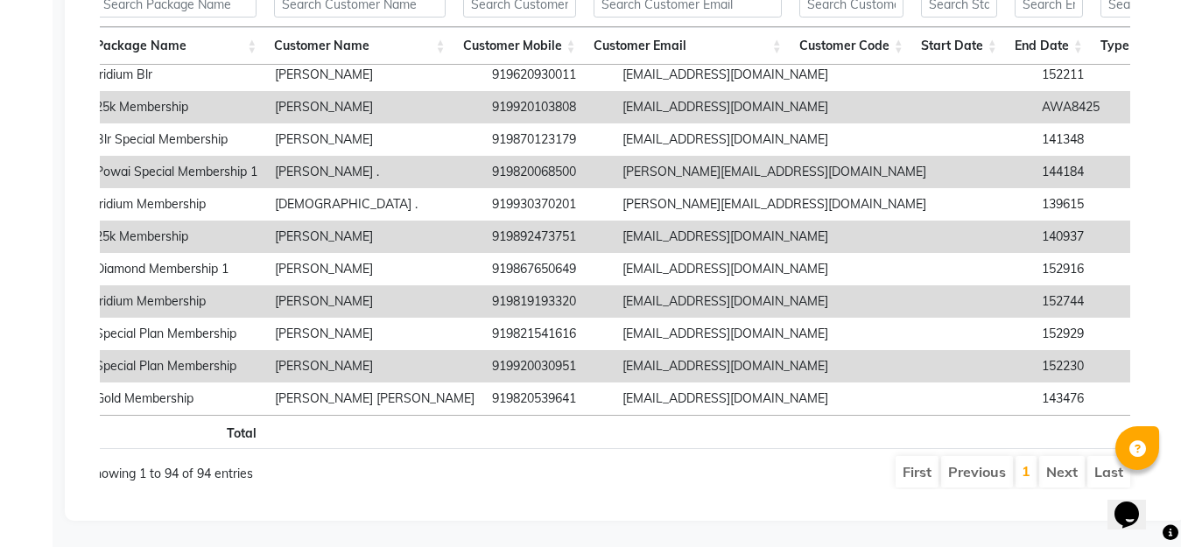
click at [73, 386] on div "Sales Trends Feedback Favorites All Sales Sales Target Staff Invoice Membership…" at bounding box center [625, 118] width 1121 height 806
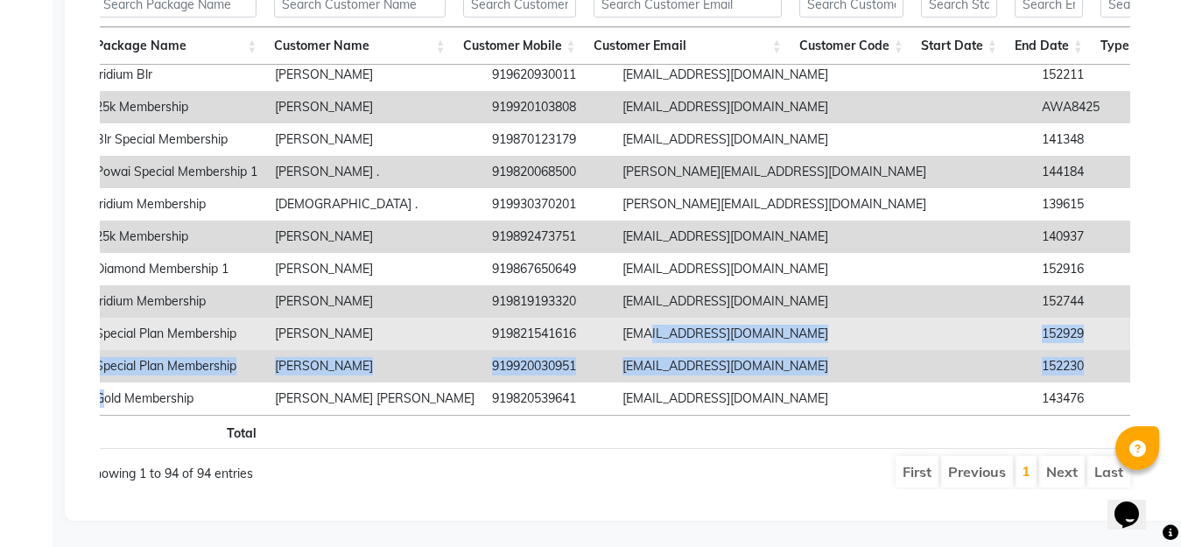
drag, startPoint x: 103, startPoint y: 380, endPoint x: 618, endPoint y: 292, distance: 522.4
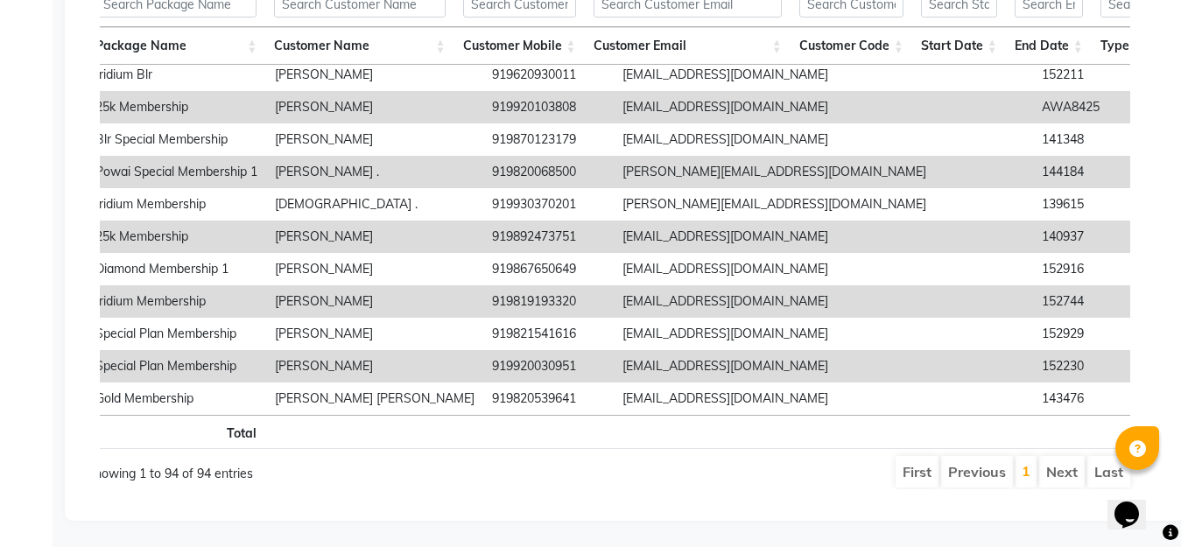
click at [48, 447] on div "Calendar Invoice Clients Leads Members Staff Reports Completed InProgress Upcom…" at bounding box center [118, 105] width 236 height 832
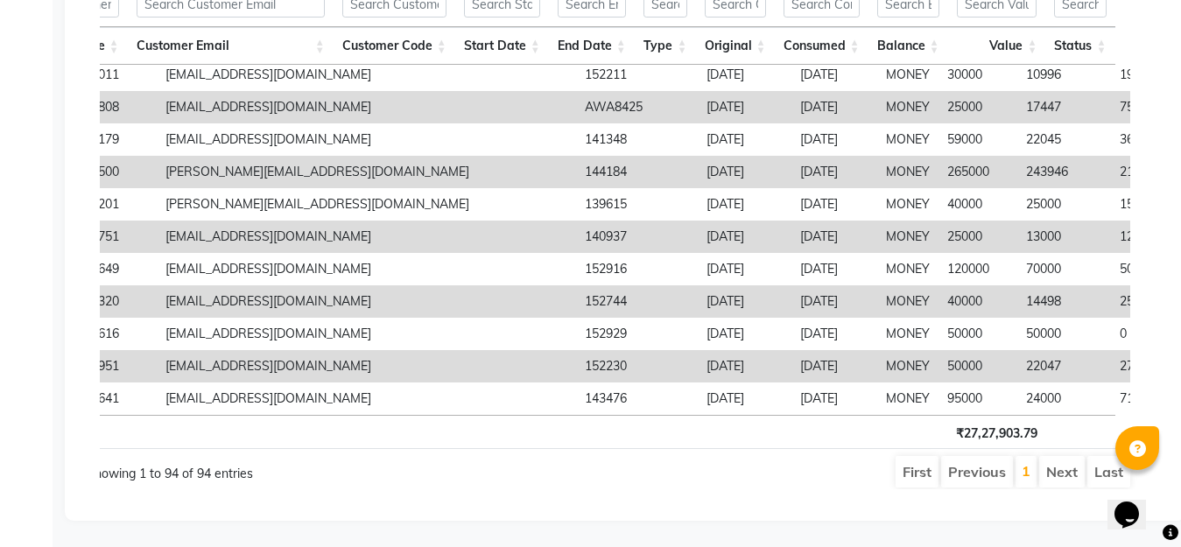
drag, startPoint x: 98, startPoint y: 61, endPoint x: 1158, endPoint y: 373, distance: 1104.4
click at [1158, 373] on app-reports "Favorites All Sales Sales Target Staff Invoice Membership Customer Expense Day …" at bounding box center [625, 137] width 1086 height 731
copy table "Package Name Customer Name Customer Mobile Customer Email Customer Code Start D…"
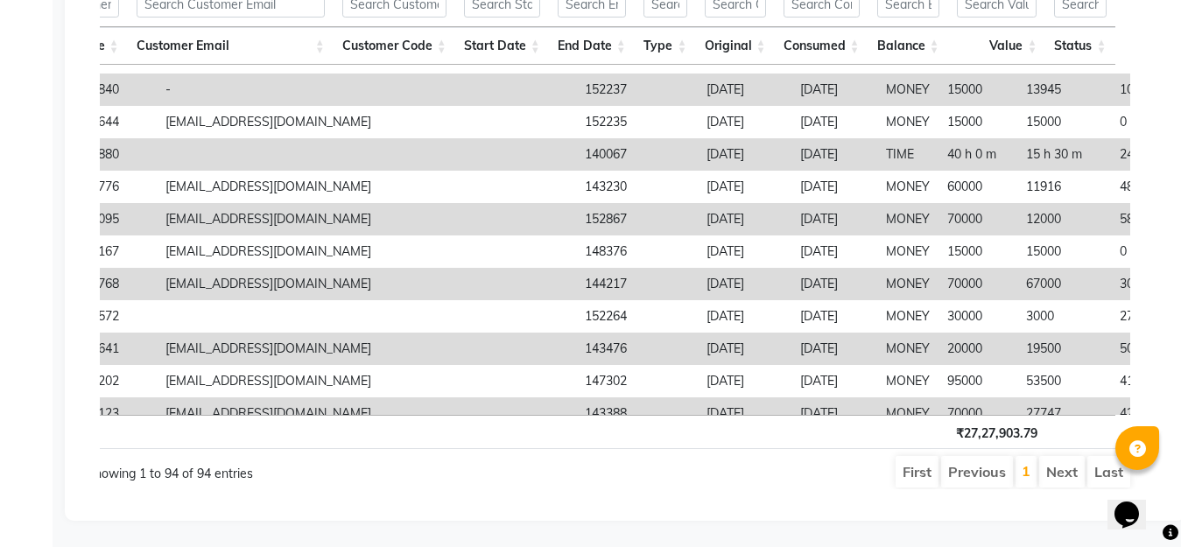
scroll to position [0, 457]
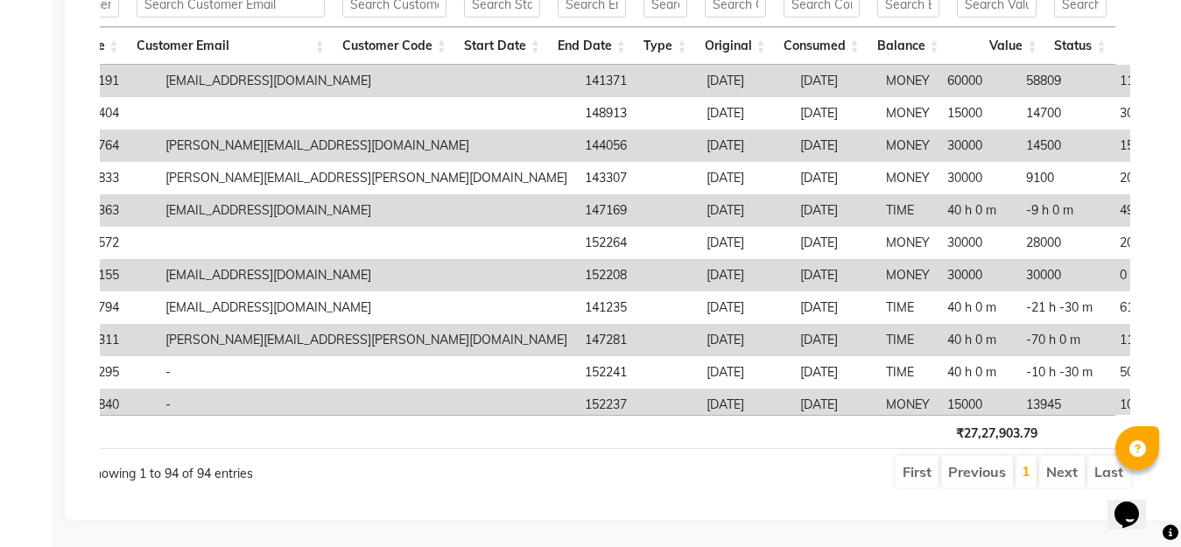
click at [1111, 259] on td "0" at bounding box center [1151, 275] width 80 height 32
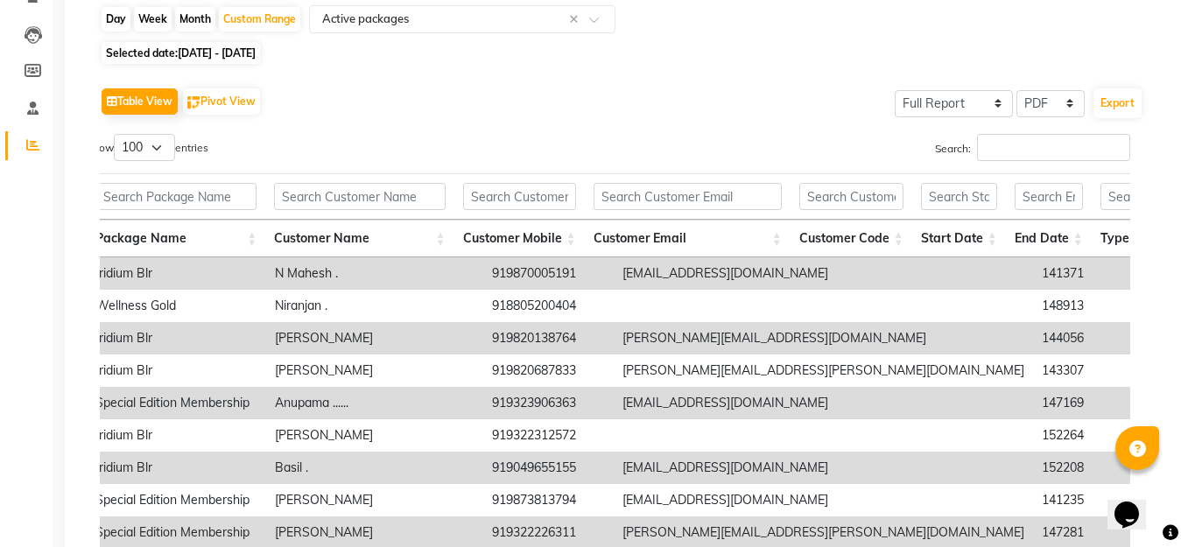
scroll to position [175, 0]
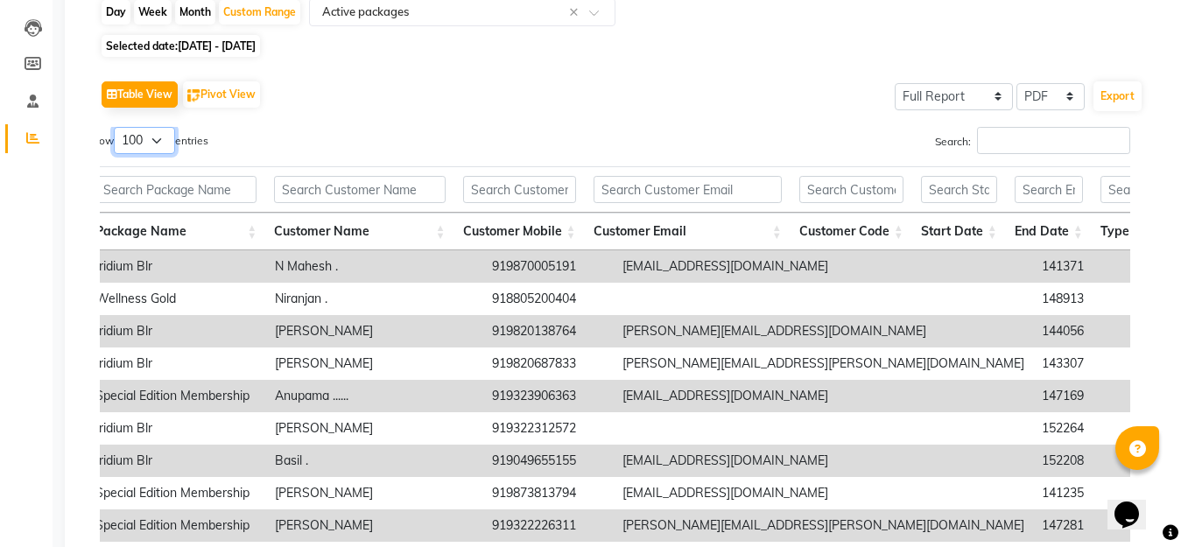
drag, startPoint x: 151, startPoint y: 132, endPoint x: 168, endPoint y: 142, distance: 19.2
click at [151, 132] on select "10 25 50 100" at bounding box center [144, 140] width 61 height 27
select select "25"
click at [116, 127] on select "10 25 50 100" at bounding box center [144, 140] width 61 height 27
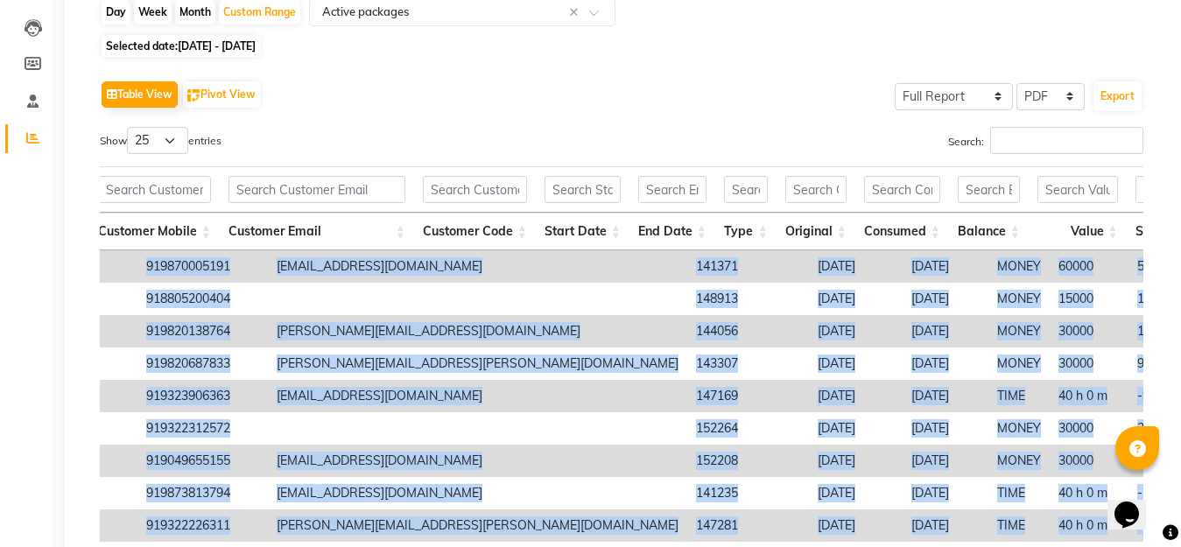
scroll to position [0, 419]
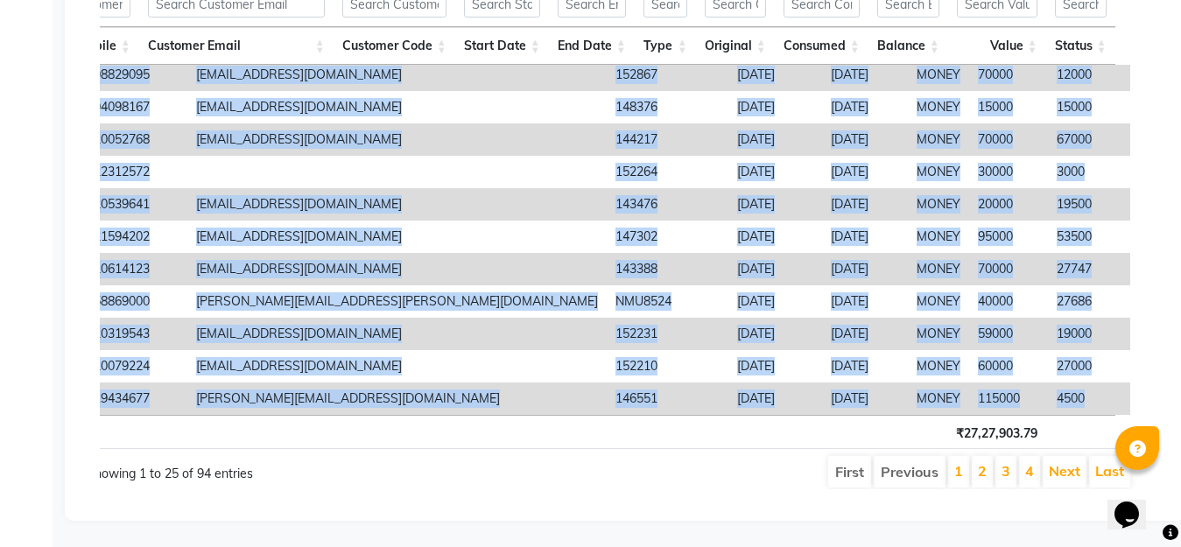
drag, startPoint x: 97, startPoint y: 262, endPoint x: 1115, endPoint y: 378, distance: 1024.1
click at [1115, 378] on div "Table View Pivot View Select Full Report Filtered Report Select CSV PDF Export …" at bounding box center [622, 190] width 1072 height 627
copy tbody "Loremip Dol S Ametco . 972559158553 ad.elitse@doeiu.tem 056142 4810-52-11 2879-…"
click at [985, 462] on link "2" at bounding box center [982, 471] width 9 height 18
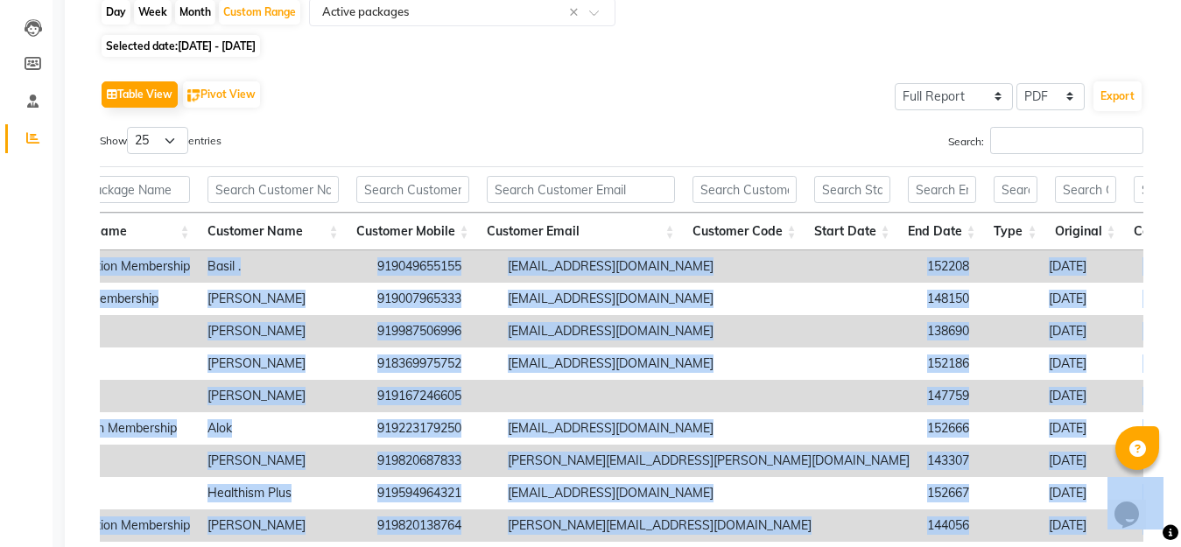
scroll to position [0, 208]
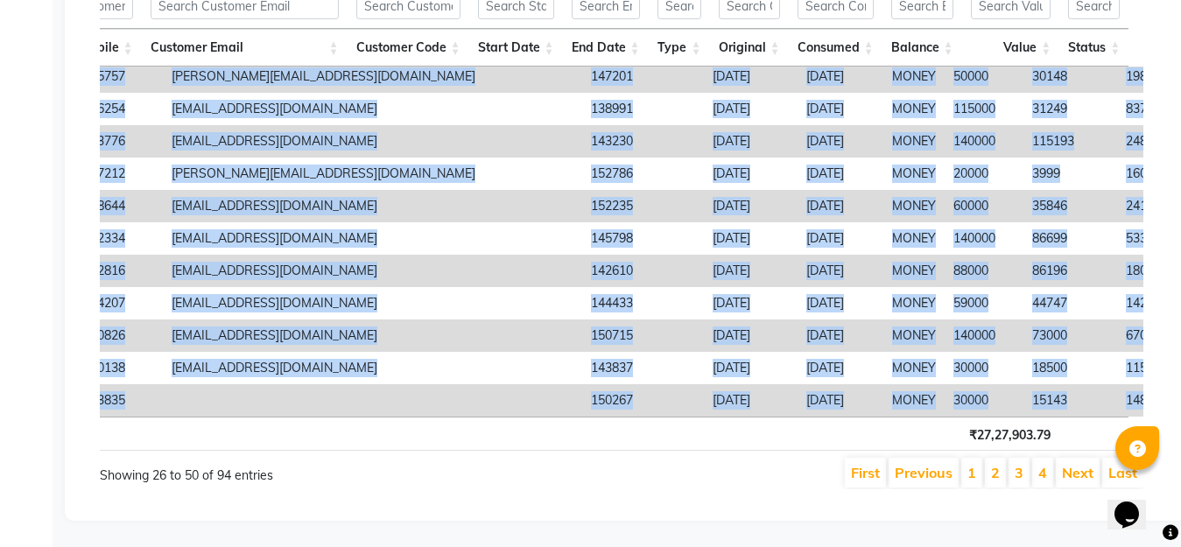
drag, startPoint x: 98, startPoint y: 261, endPoint x: 1120, endPoint y: 375, distance: 1028.1
click at [1120, 375] on div "Table View Pivot View Select Full Report Filtered Report Select CSV PDF Export …" at bounding box center [622, 190] width 1072 height 625
copy tbody "Loremip Dolorsi Ametconsec Adipi . 992616822257 elitsedd@eiusm.tem 094732 3405-…"
click at [1017, 464] on link "3" at bounding box center [1019, 473] width 9 height 18
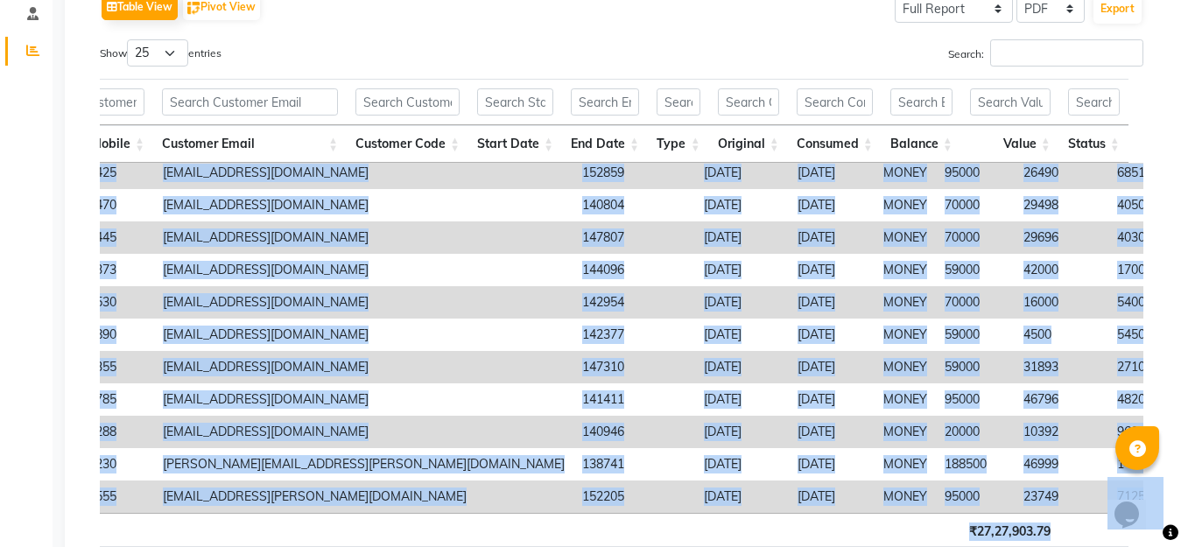
scroll to position [0, 13]
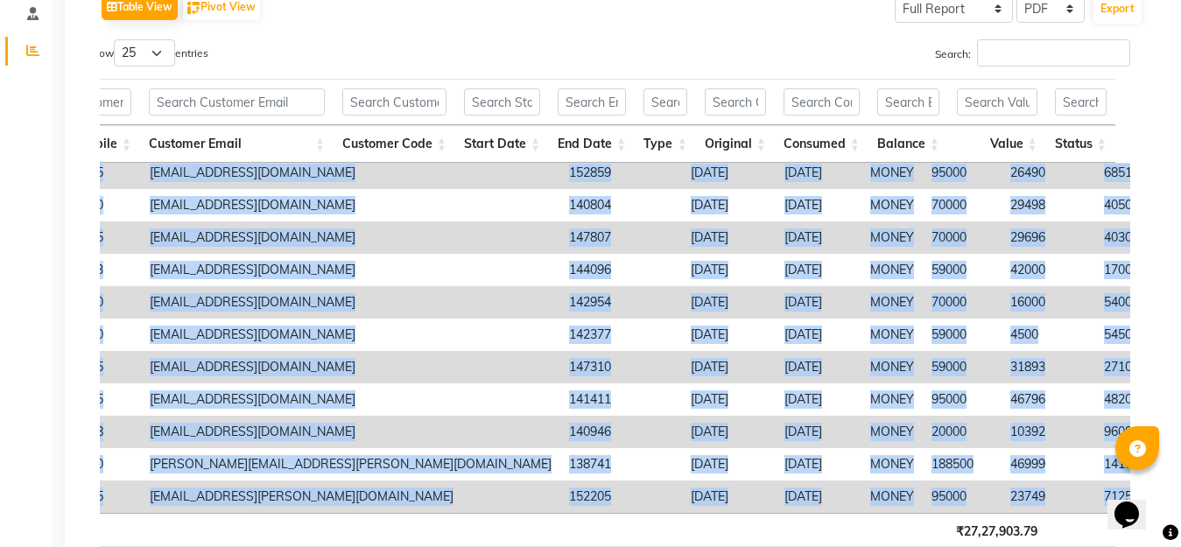
drag, startPoint x: 105, startPoint y: 177, endPoint x: 1106, endPoint y: 482, distance: 1046.4
click at [1106, 482] on tbody "Blr Special Membership [PERSON_NAME] 919619488657 [EMAIL_ADDRESS][DOMAIN_NAME] …" at bounding box center [508, 108] width 1672 height 810
copy tbody "Lor Ipsumdo Sitametcon Adipi Elitse 774759104493 doeiusmodte@incid.utl 398210 5…"
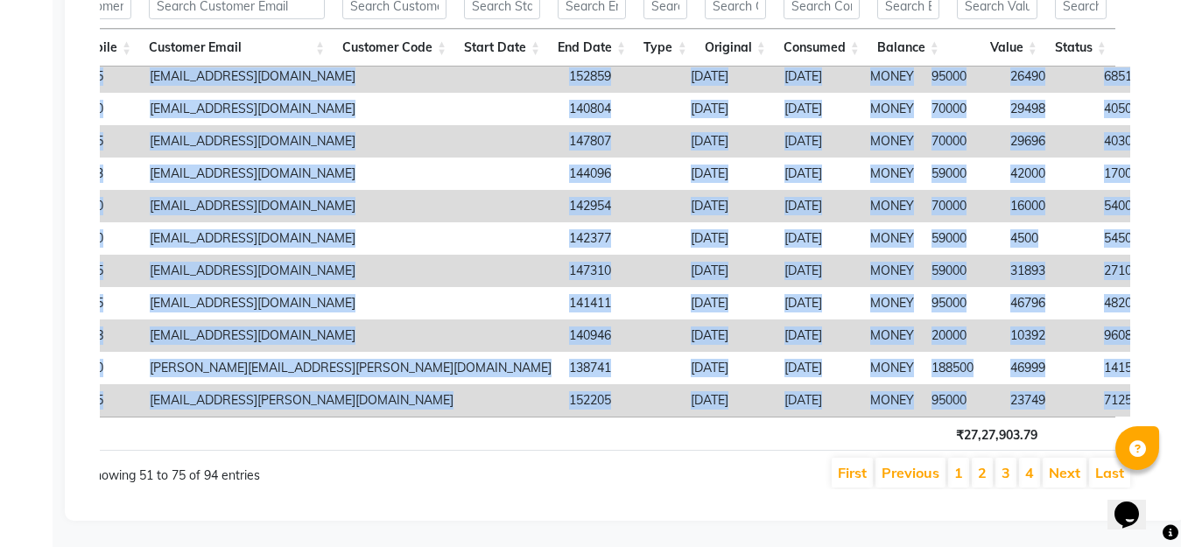
scroll to position [374, 0]
click at [1030, 464] on link "4" at bounding box center [1029, 473] width 9 height 18
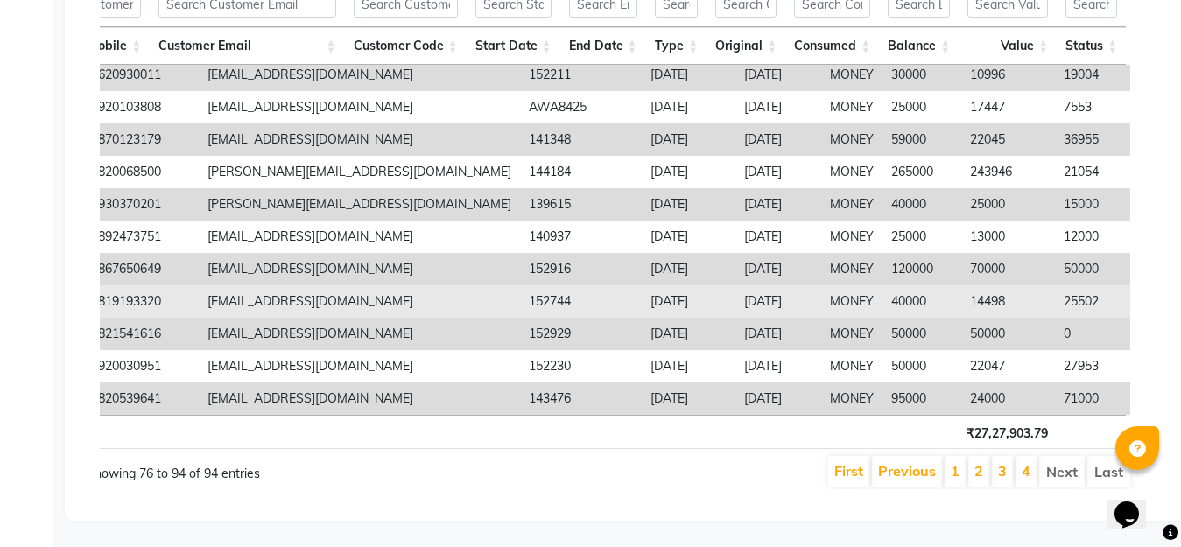
scroll to position [10, 415]
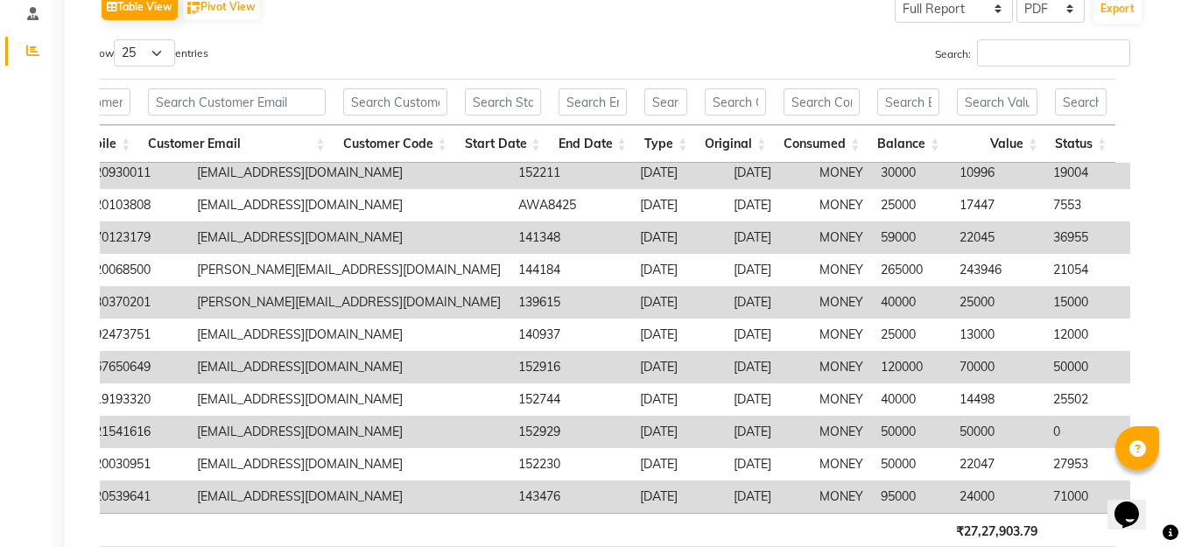
drag, startPoint x: 99, startPoint y: 172, endPoint x: 1169, endPoint y: 479, distance: 1113.2
click at [1169, 479] on div "Sales Trends Feedback Favorites All Sales Sales Target Staff Invoice Membership…" at bounding box center [625, 216] width 1121 height 806
